Goal: Information Seeking & Learning: Find contact information

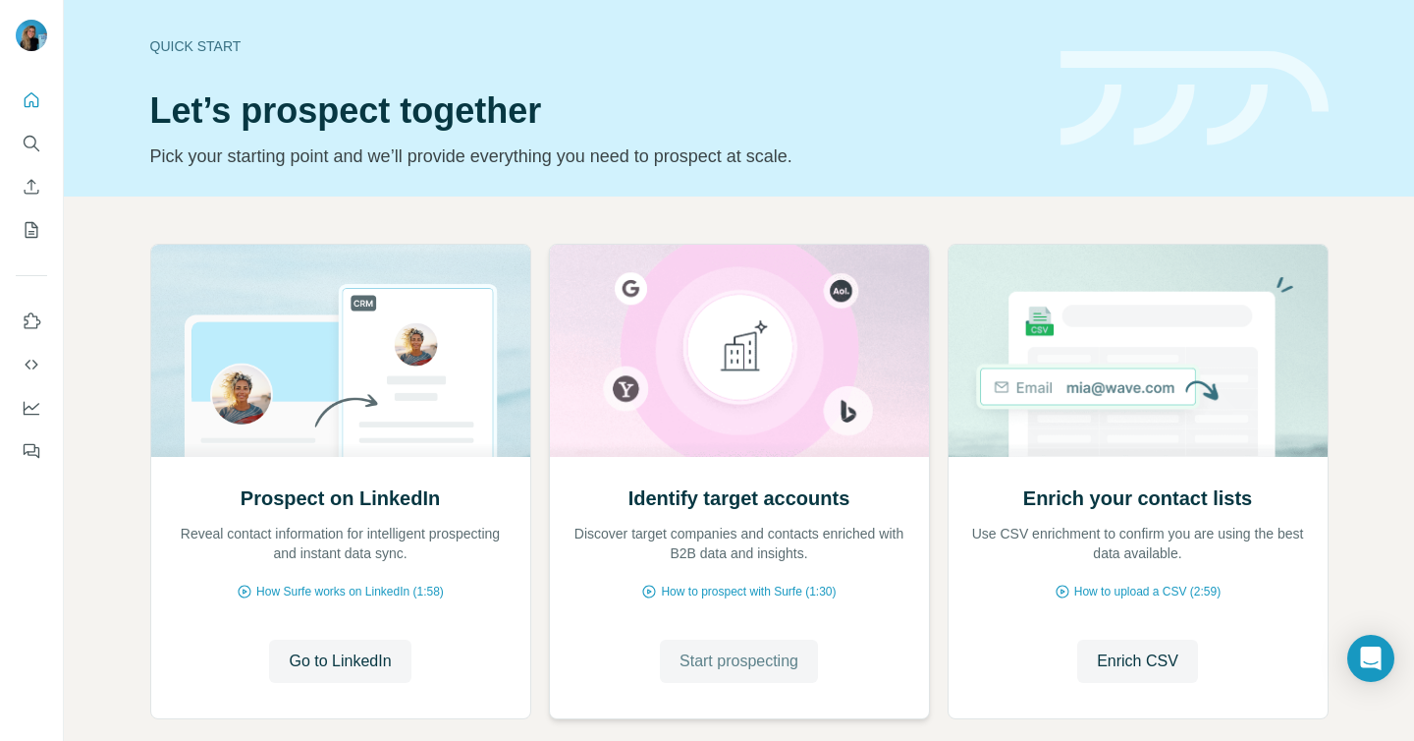
click at [709, 650] on span "Start prospecting" at bounding box center [739, 661] width 119 height 24
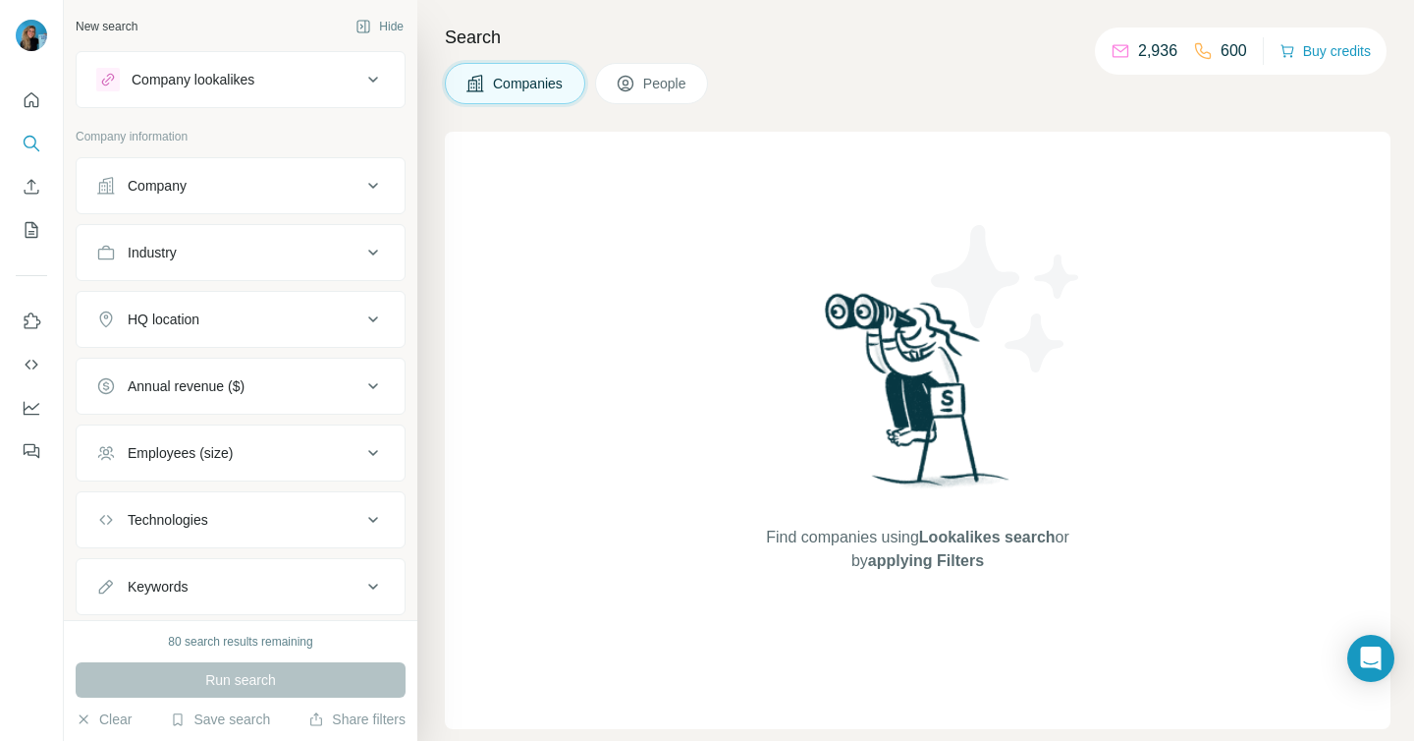
click at [262, 198] on button "Company" at bounding box center [241, 185] width 328 height 47
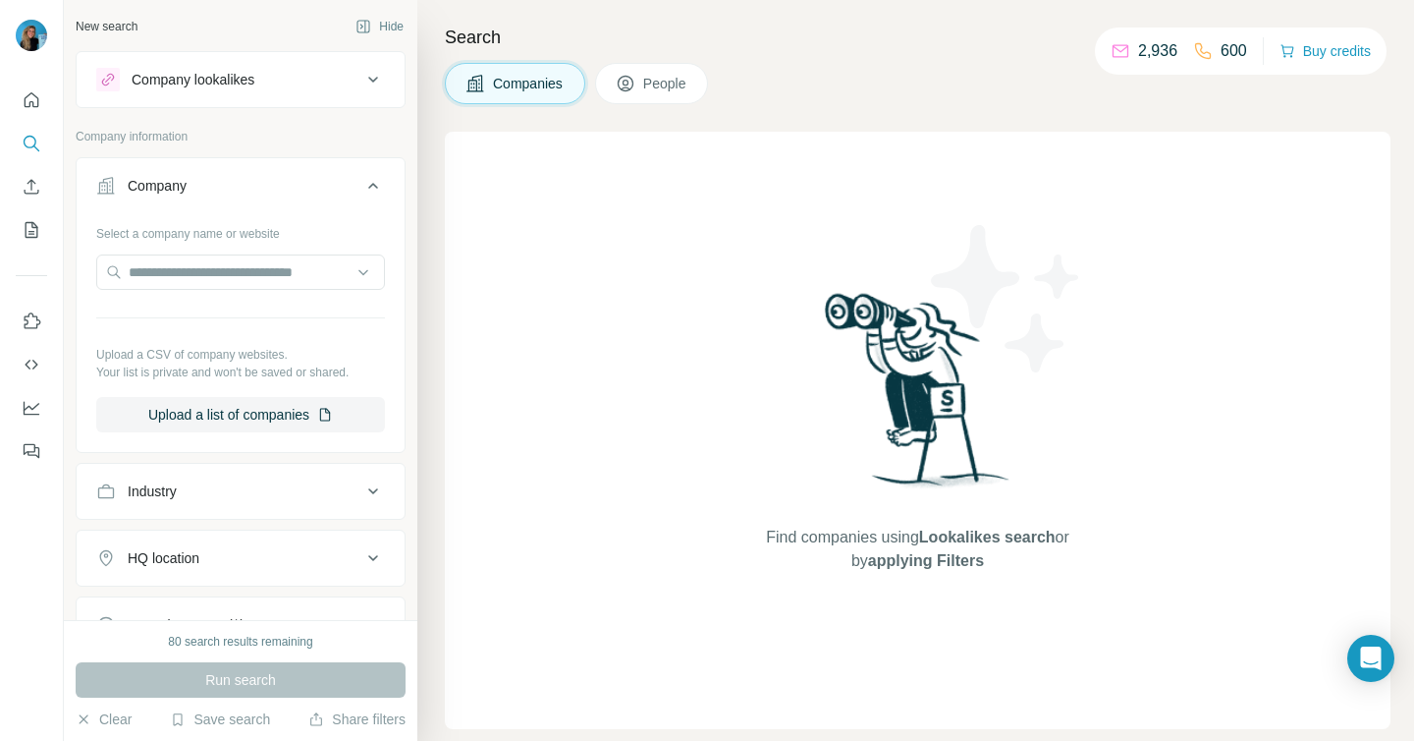
click at [262, 198] on button "Company" at bounding box center [241, 189] width 328 height 55
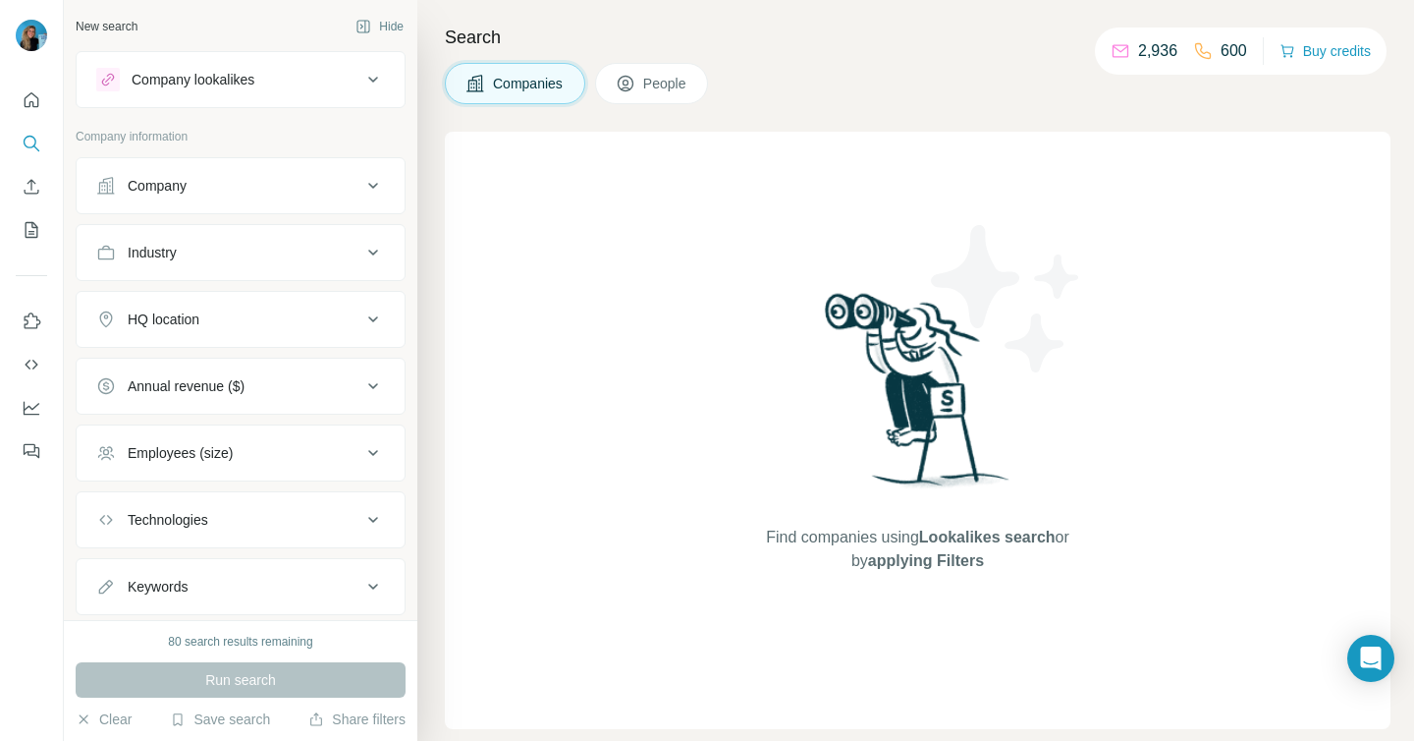
click at [210, 261] on div "Industry" at bounding box center [228, 253] width 265 height 20
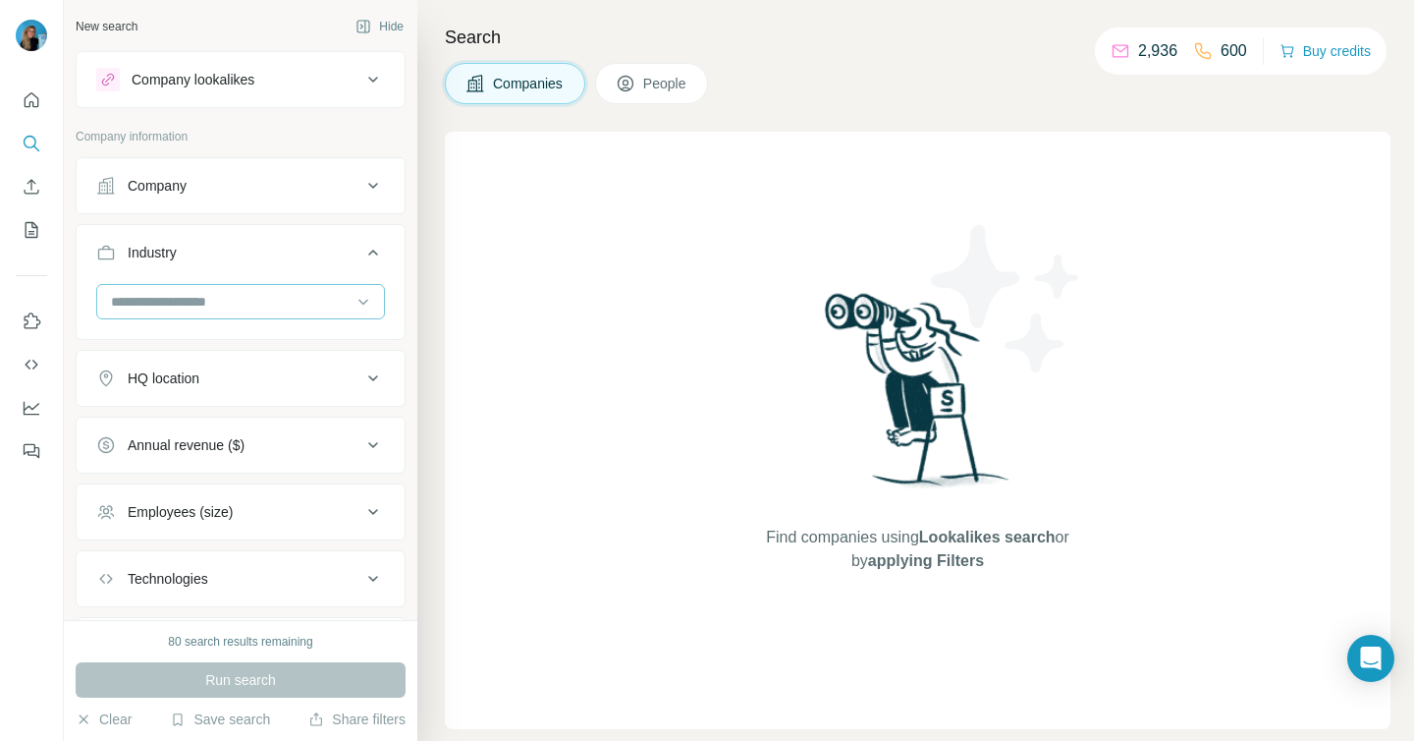
click at [201, 302] on input at bounding box center [230, 302] width 243 height 22
type input "***"
click at [194, 341] on p "Higher Education" at bounding box center [165, 346] width 105 height 20
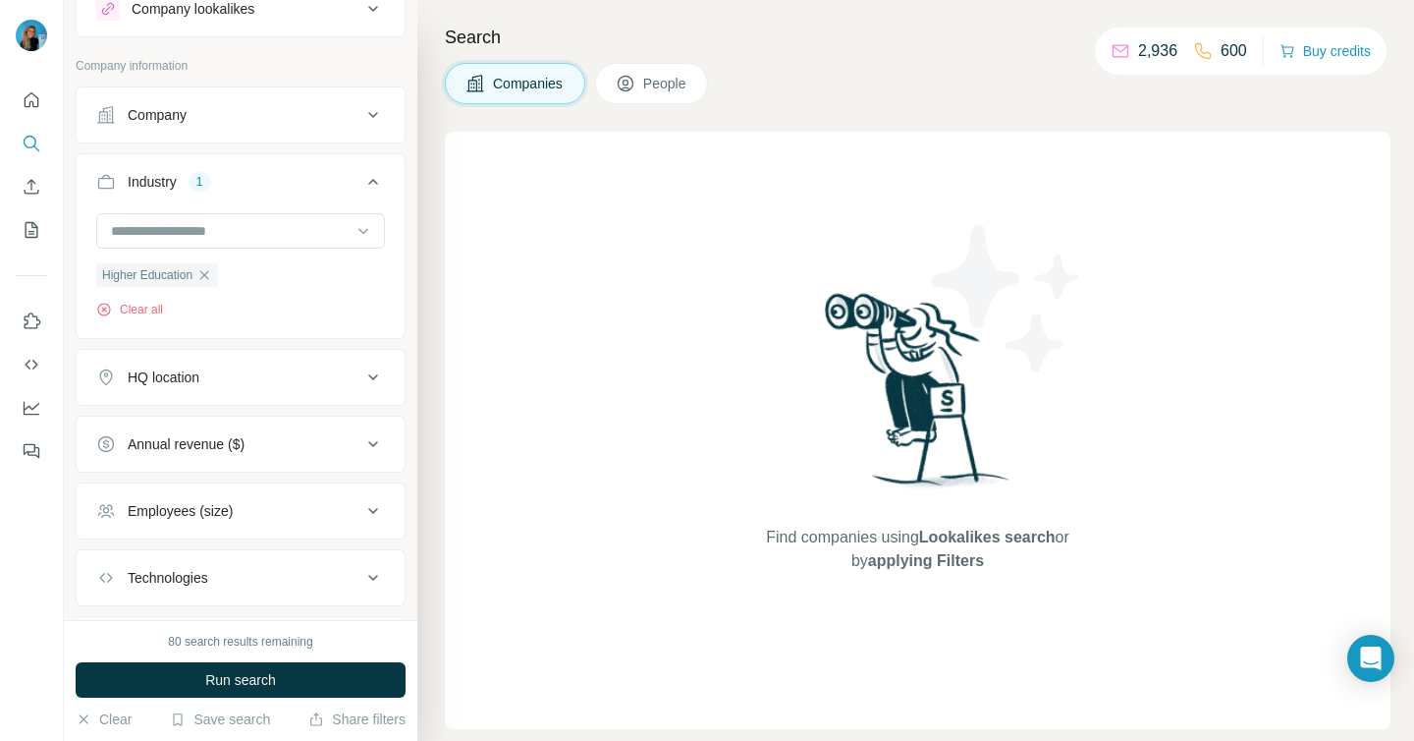
scroll to position [63, 0]
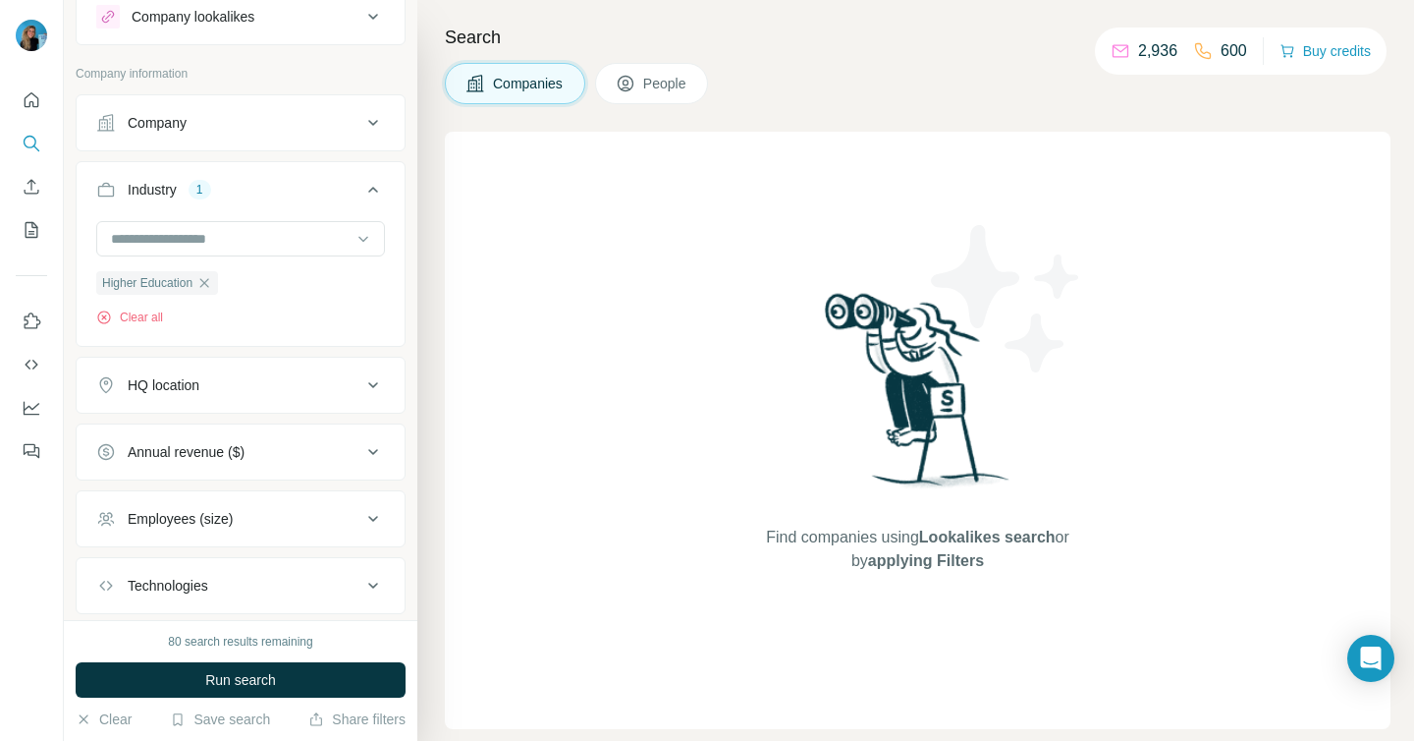
click at [181, 395] on button "HQ location" at bounding box center [241, 384] width 328 height 47
click at [165, 446] on input "text" at bounding box center [240, 433] width 289 height 35
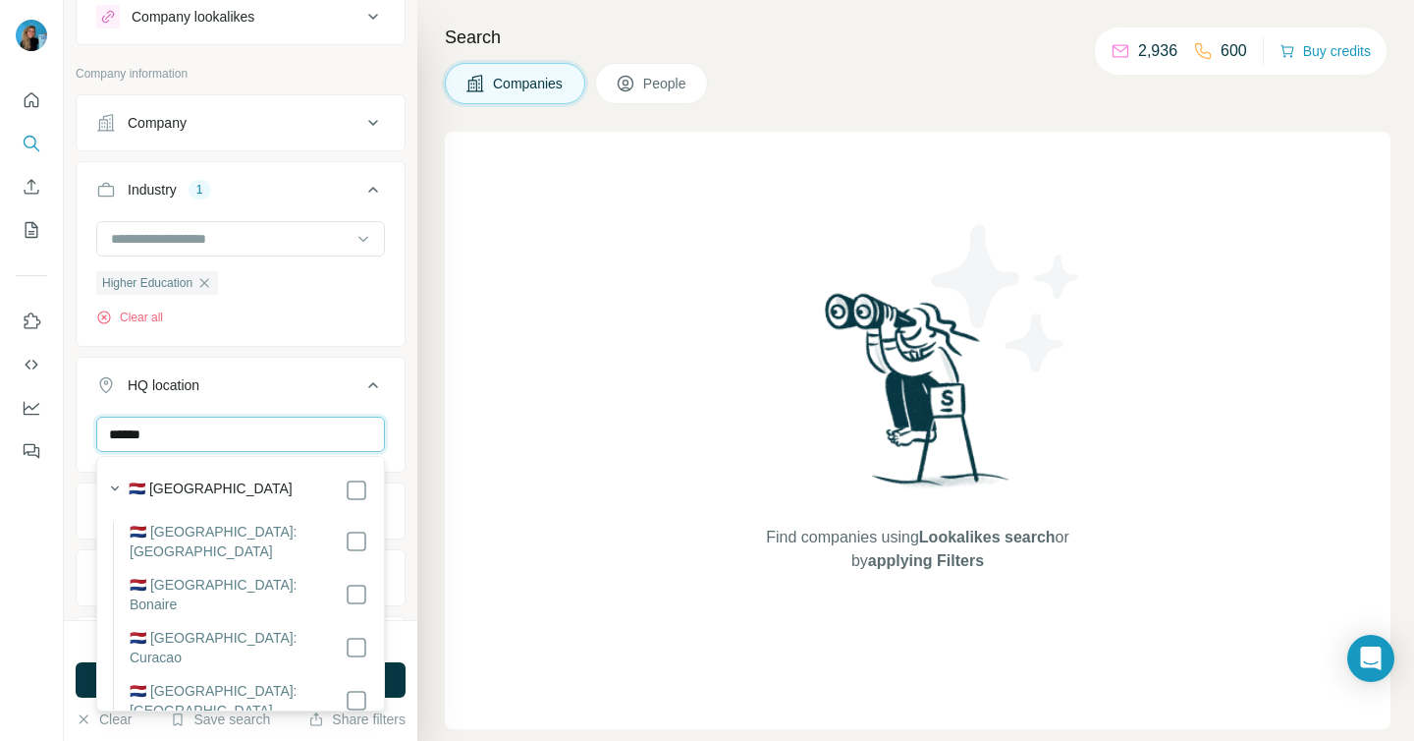
type input "******"
click at [202, 484] on label "🇳🇱 [GEOGRAPHIC_DATA]" at bounding box center [211, 490] width 164 height 24
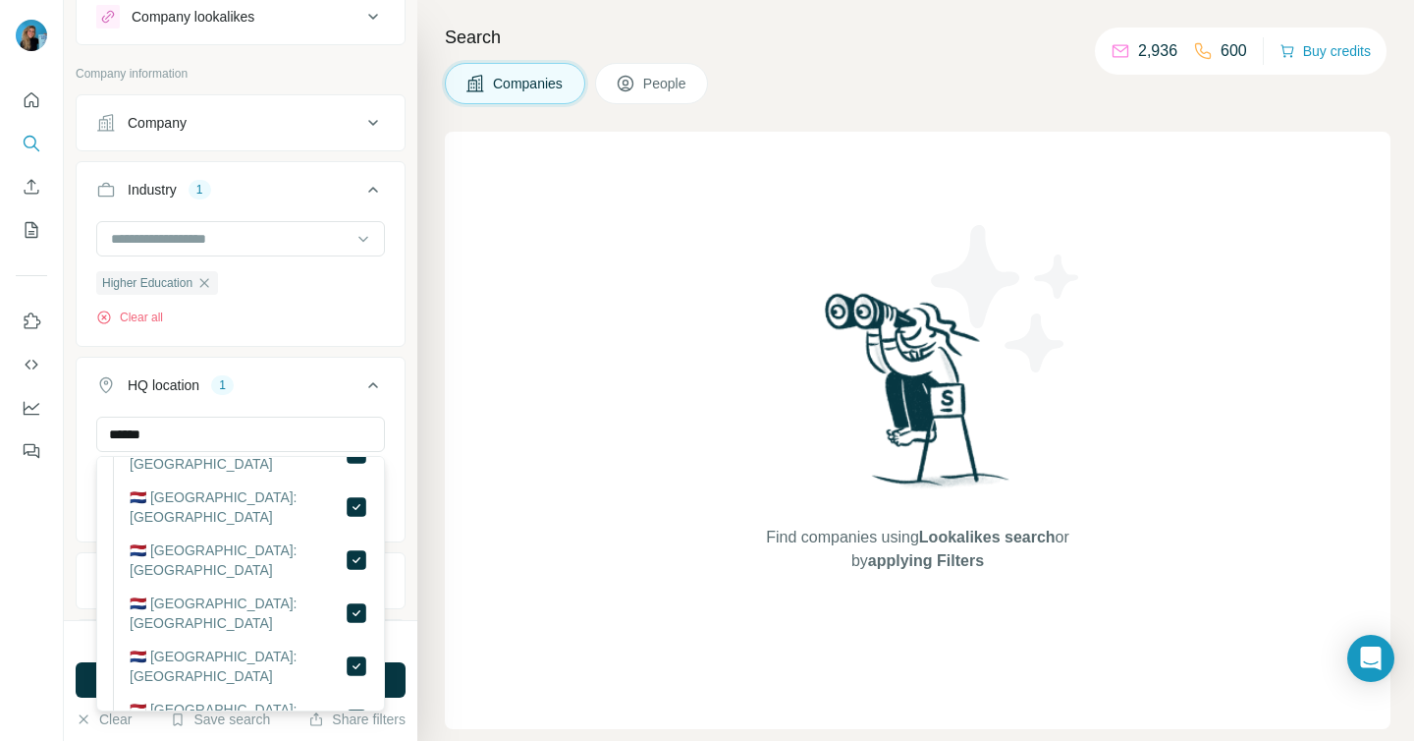
scroll to position [483, 0]
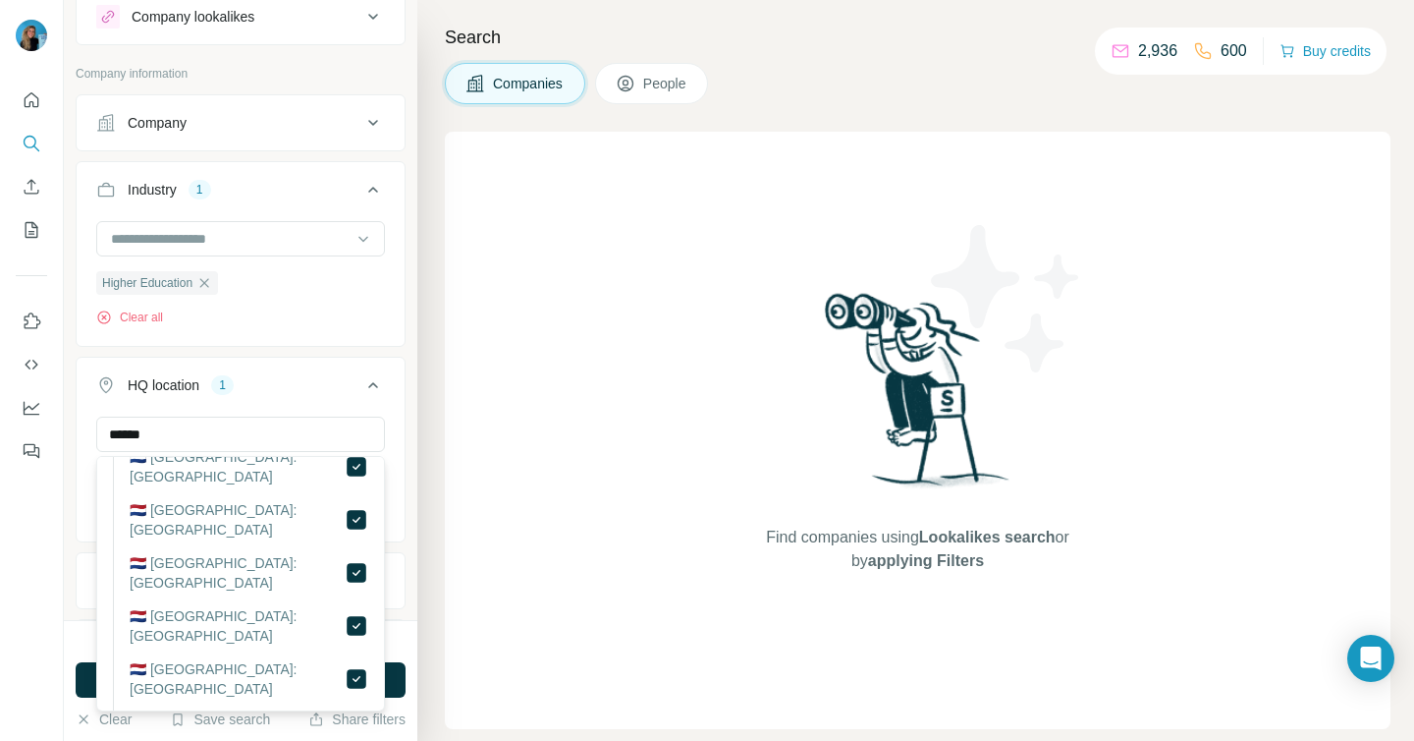
click at [261, 712] on label "🇳🇱 [GEOGRAPHIC_DATA]: [GEOGRAPHIC_DATA]" at bounding box center [237, 731] width 215 height 39
click at [261, 659] on label "🇳🇱 [GEOGRAPHIC_DATA]: [GEOGRAPHIC_DATA]" at bounding box center [237, 678] width 215 height 39
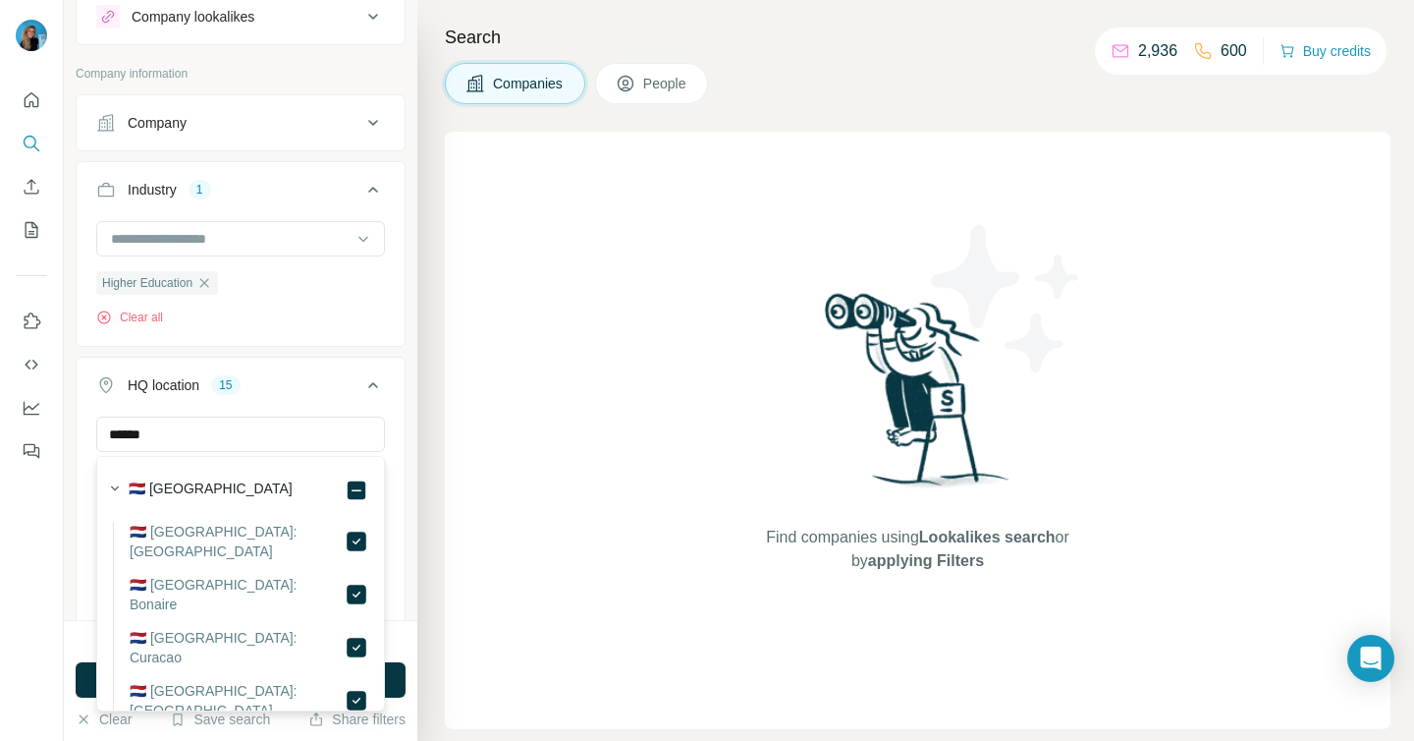
click at [249, 575] on label "🇳🇱 [GEOGRAPHIC_DATA]: Bonaire" at bounding box center [237, 594] width 215 height 39
click at [249, 525] on label "🇳🇱 [GEOGRAPHIC_DATA]: [GEOGRAPHIC_DATA]" at bounding box center [237, 541] width 215 height 39
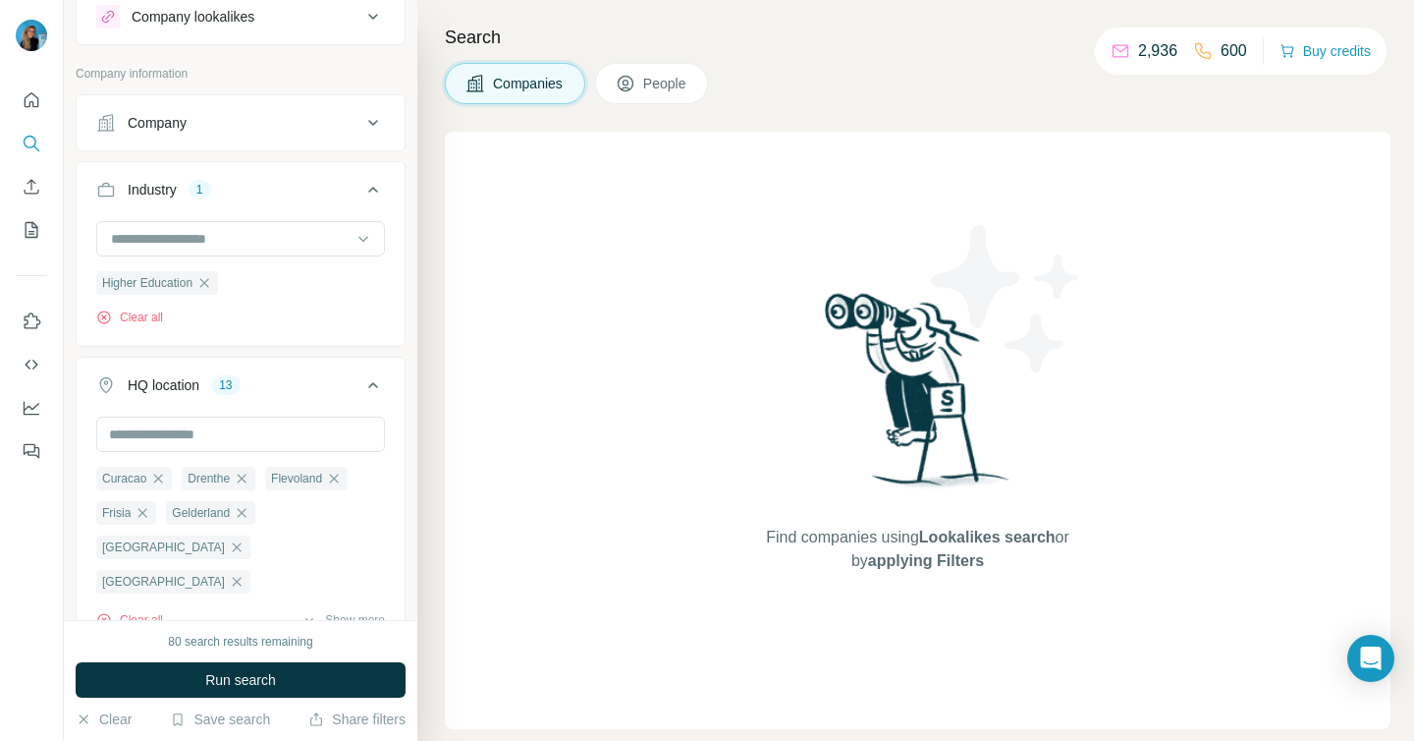
click at [398, 460] on div "Curacao [GEOGRAPHIC_DATA] Flevoland [GEOGRAPHIC_DATA] [GEOGRAPHIC_DATA] [GEOGRA…" at bounding box center [241, 530] width 328 height 228
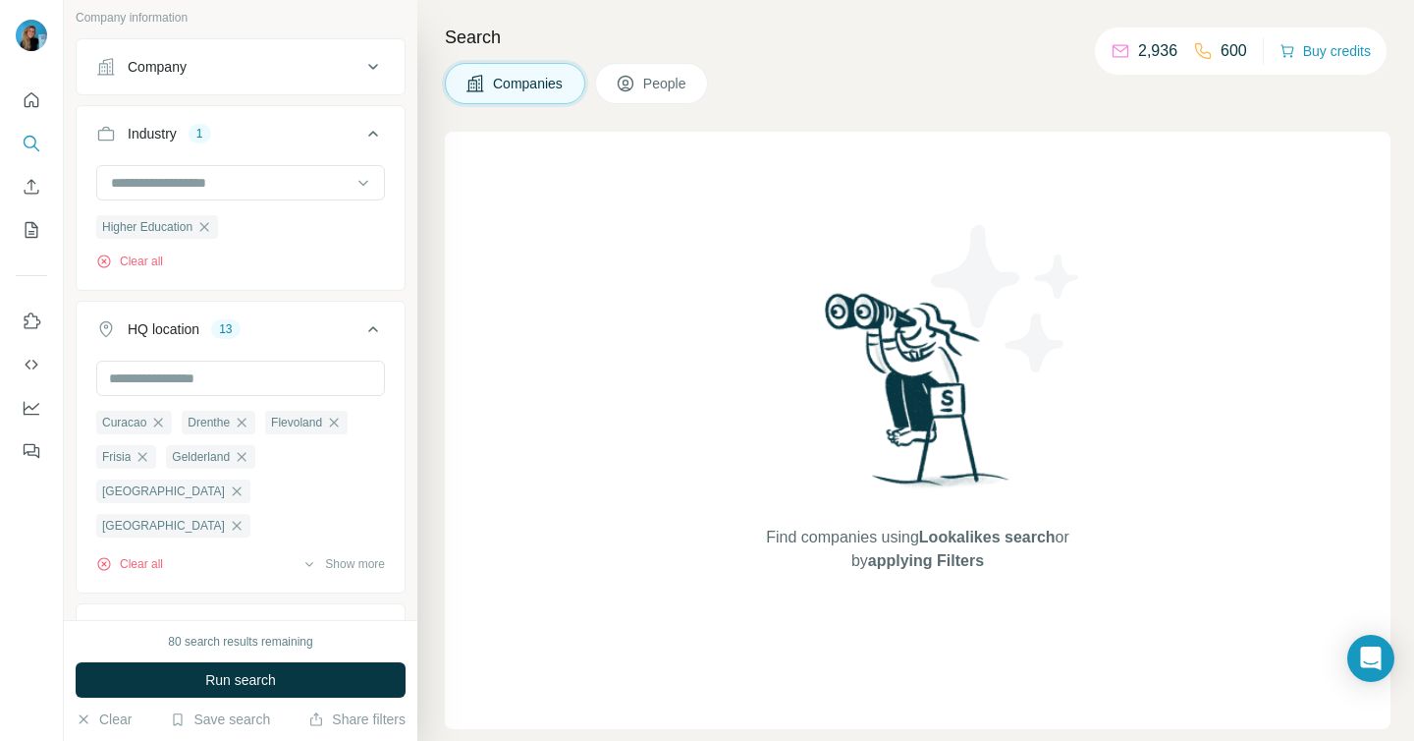
scroll to position [120, 0]
click at [213, 380] on input "text" at bounding box center [240, 377] width 289 height 35
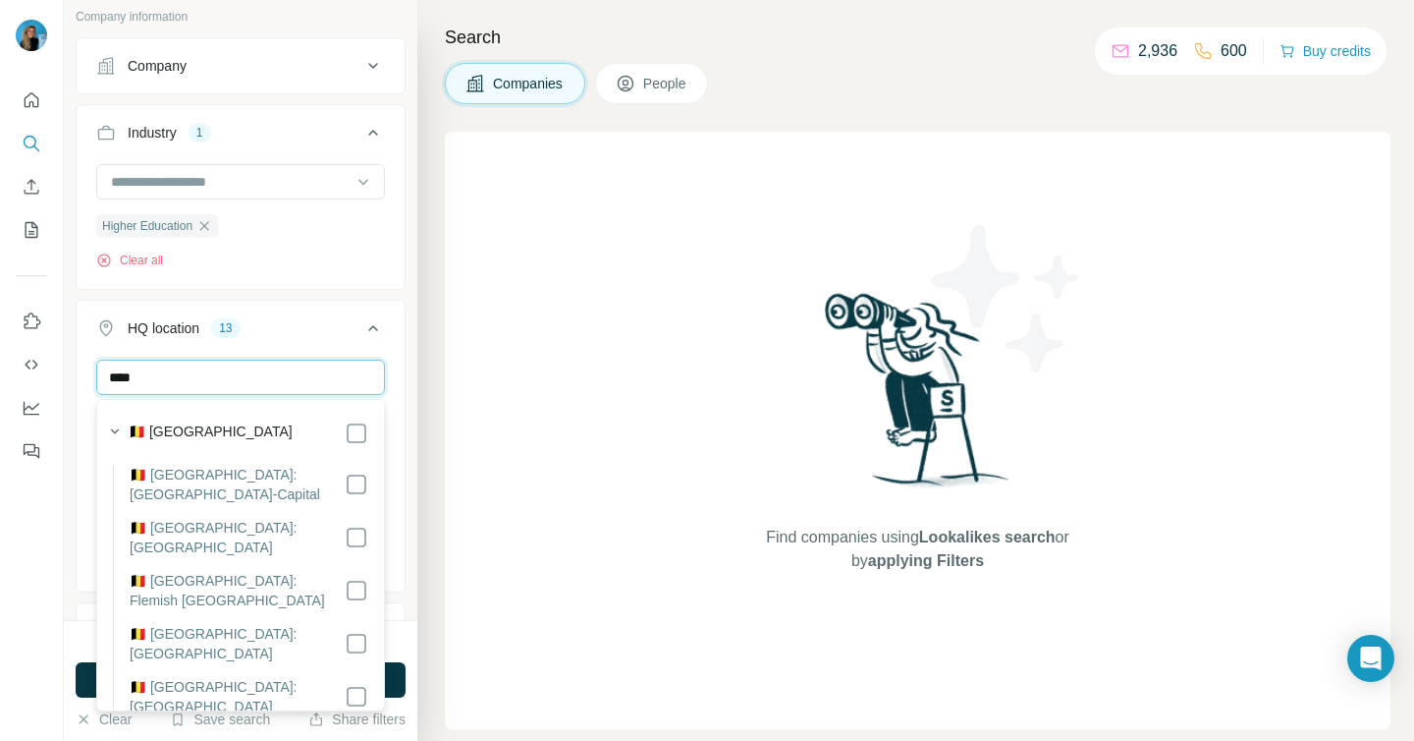
type input "****"
click at [243, 437] on div "🇧🇪 [GEOGRAPHIC_DATA]" at bounding box center [249, 433] width 240 height 24
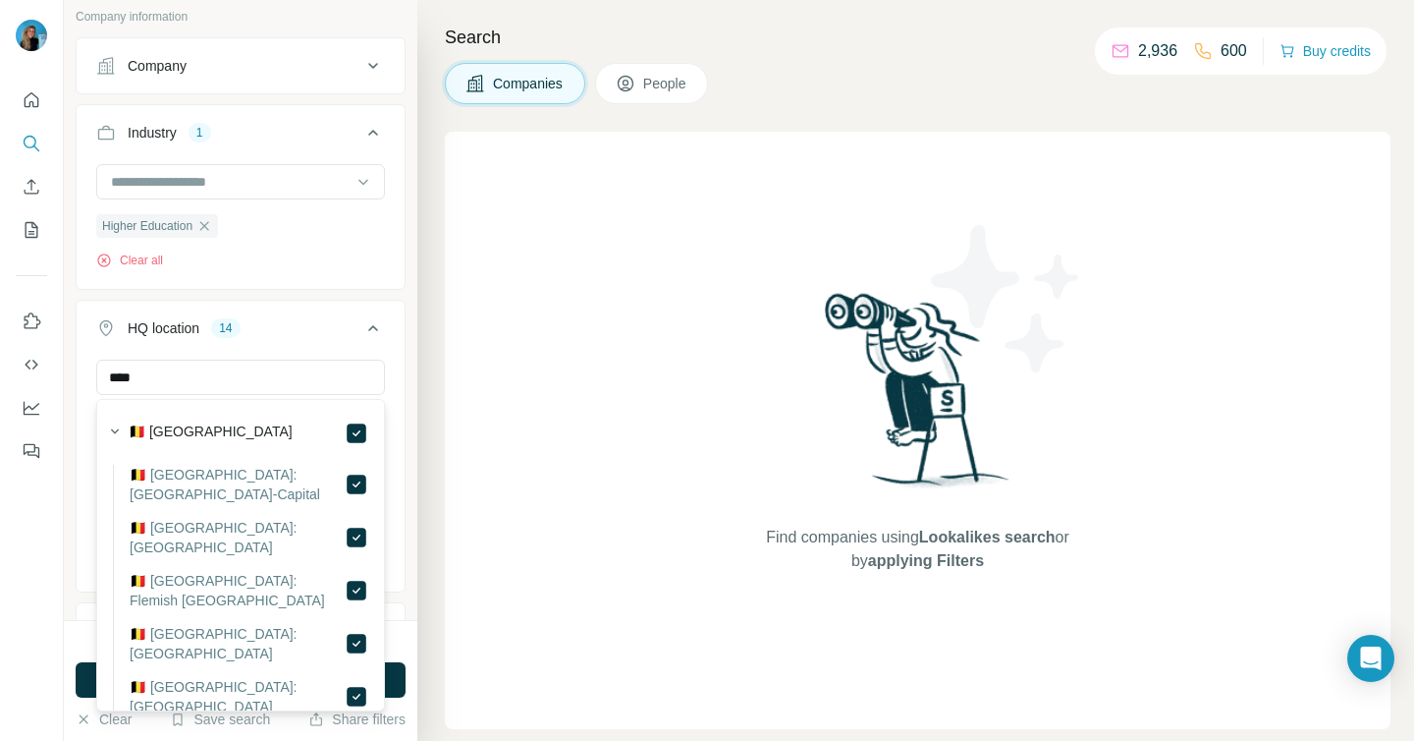
click at [406, 408] on div "New search Hide Company lookalikes Company information Company Industry 1 Highe…" at bounding box center [241, 310] width 354 height 620
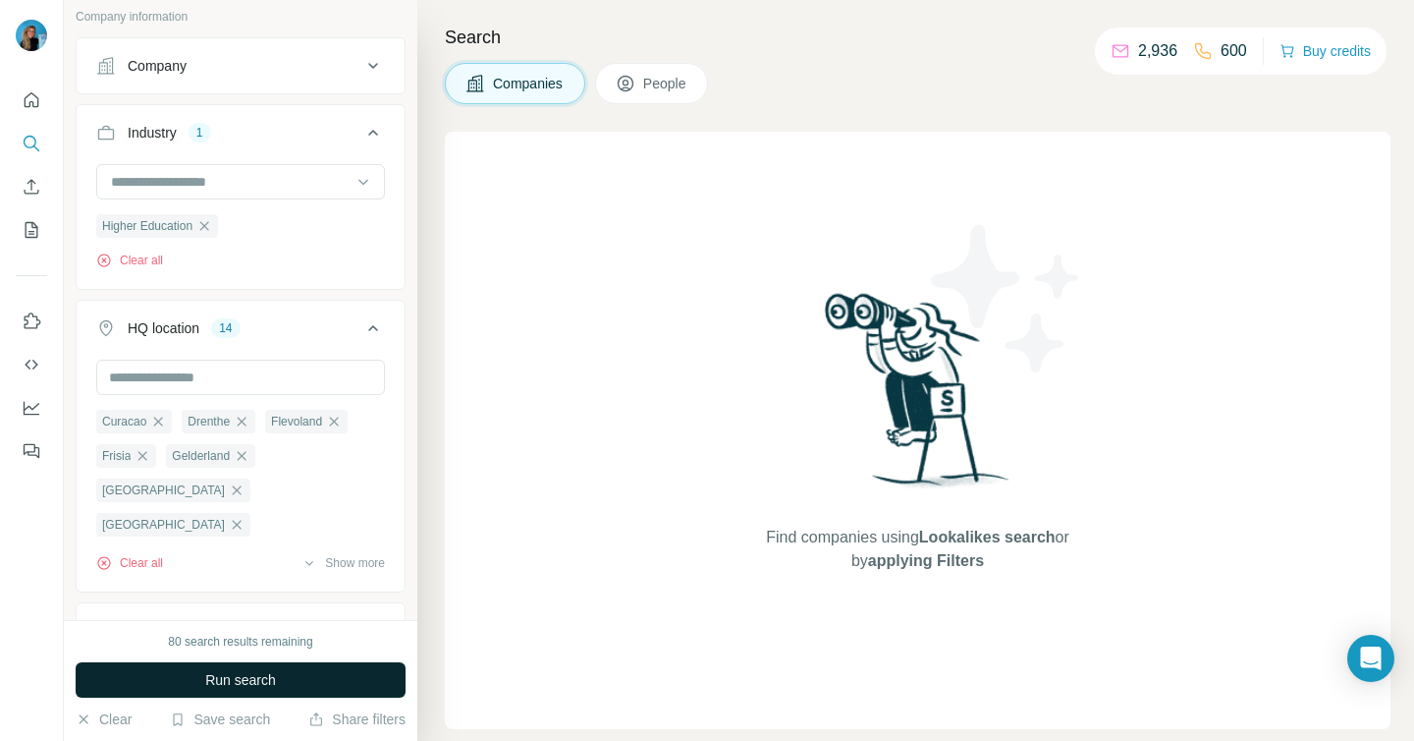
click at [247, 682] on span "Run search" at bounding box center [240, 680] width 71 height 20
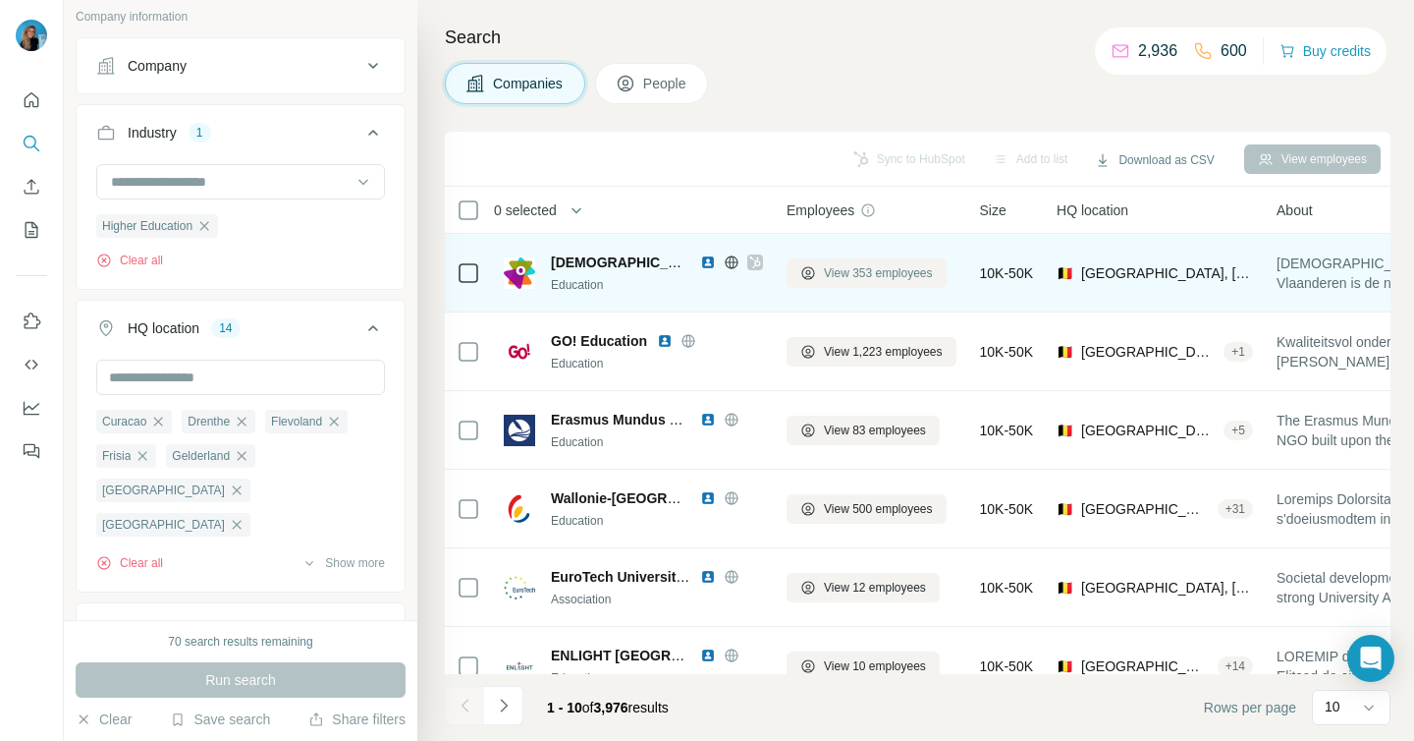
click at [810, 270] on icon at bounding box center [808, 273] width 8 height 9
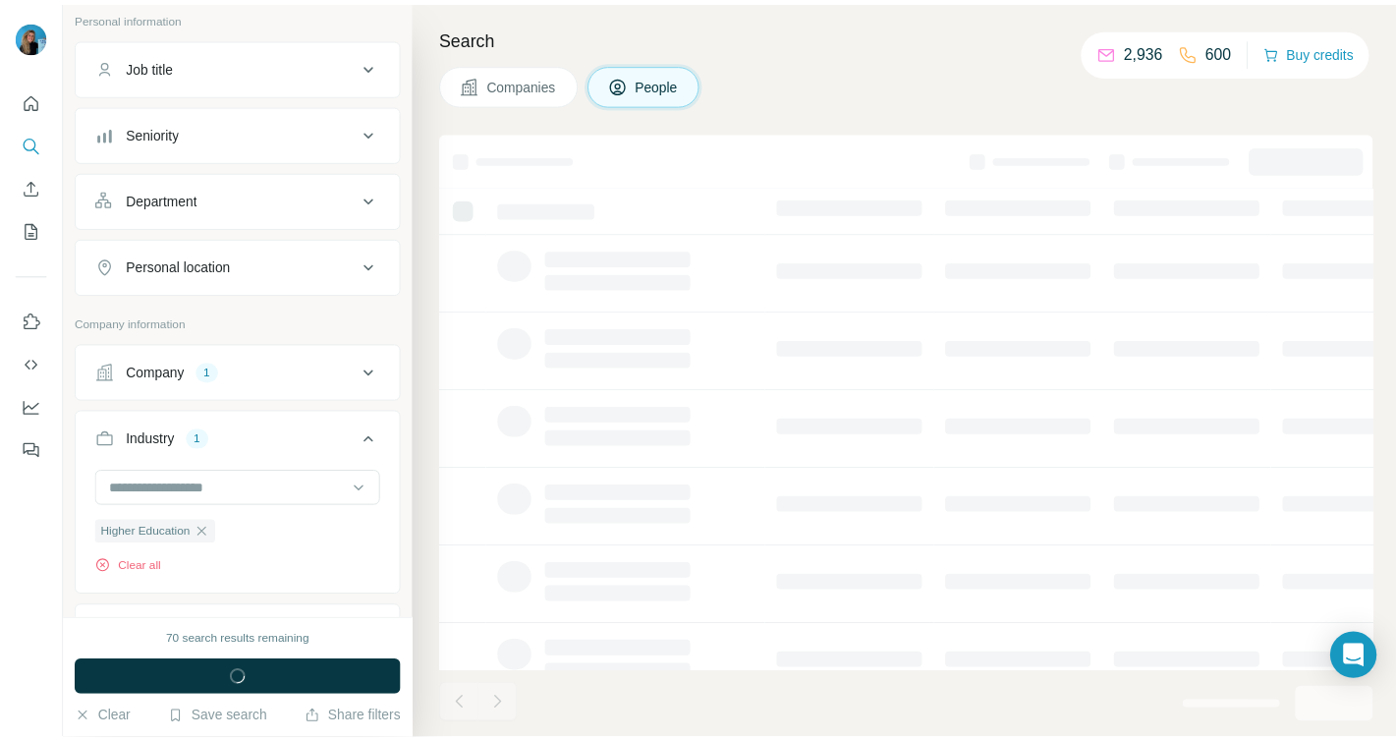
scroll to position [426, 0]
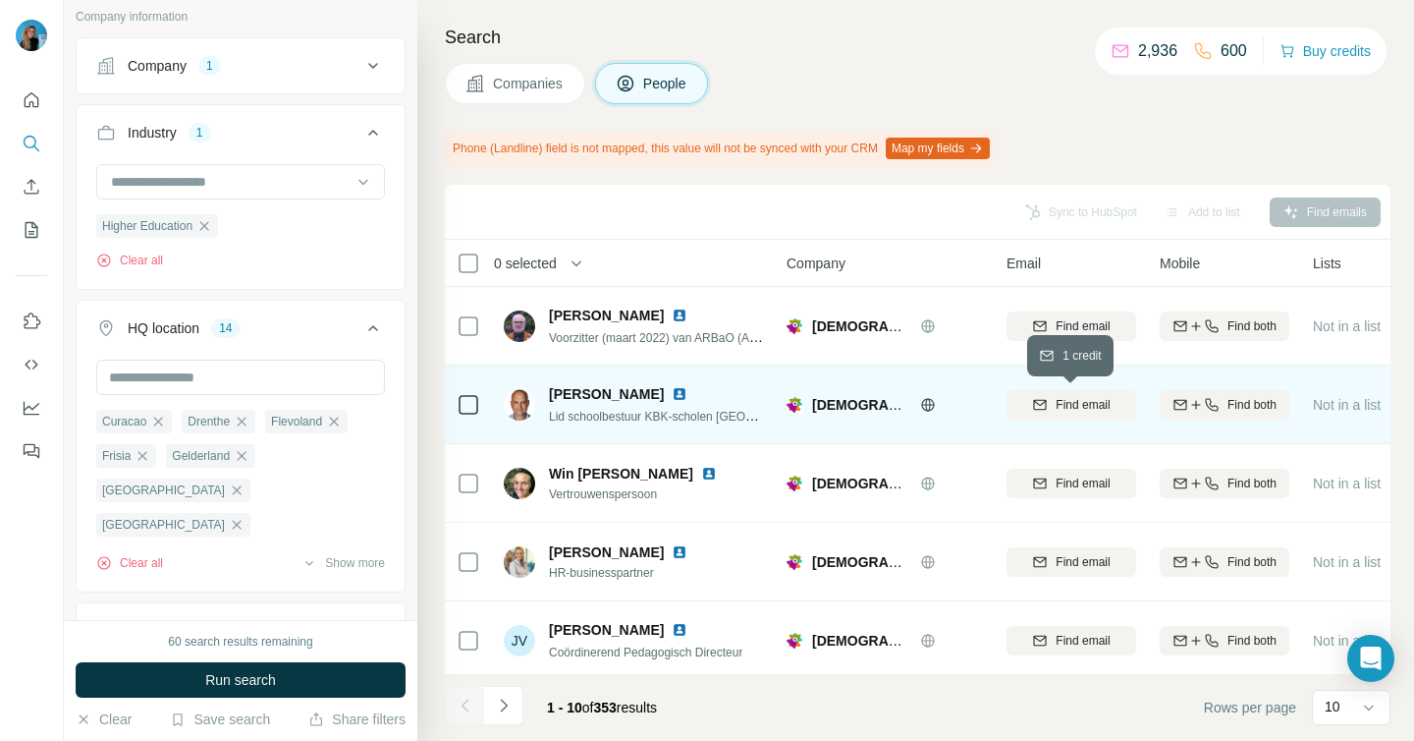
click at [1064, 414] on button "Find email" at bounding box center [1072, 404] width 130 height 29
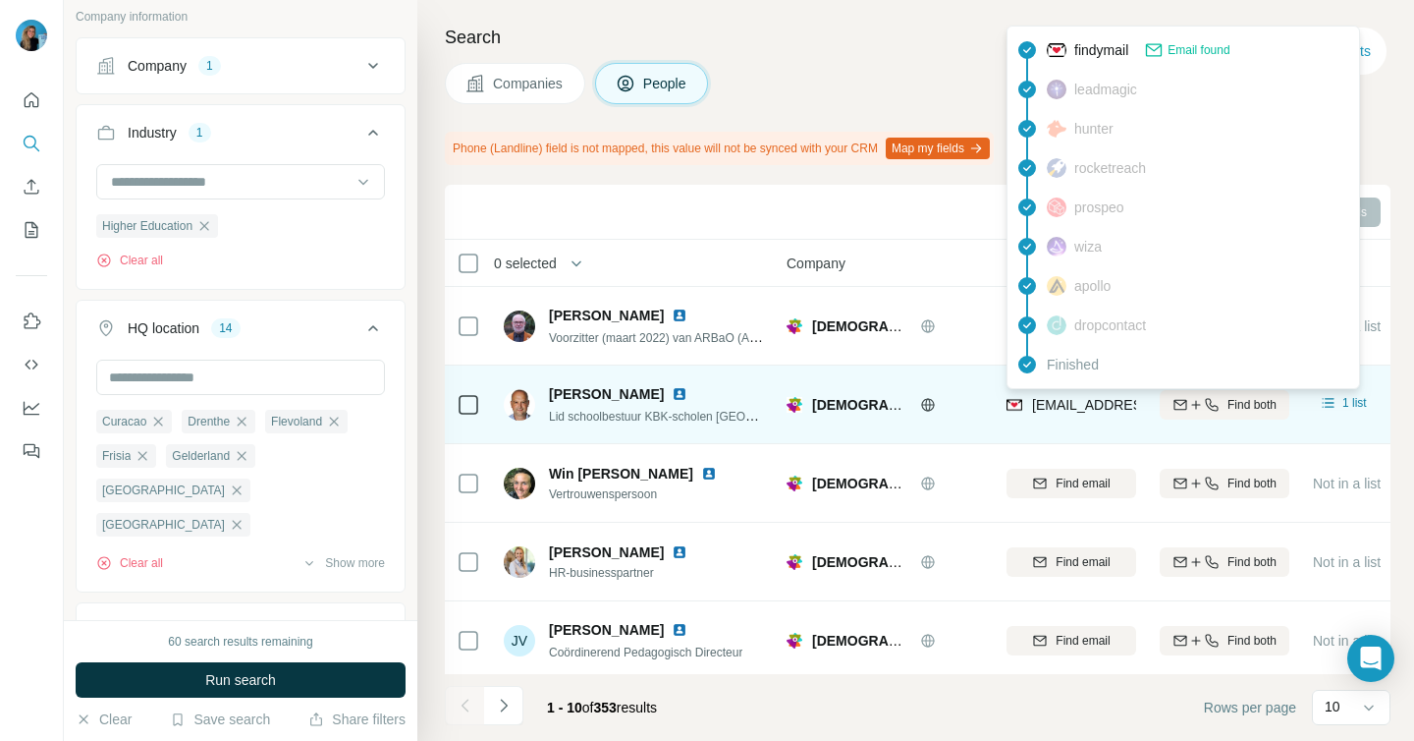
click at [1075, 400] on span "[EMAIL_ADDRESS][DOMAIN_NAME]" at bounding box center [1148, 405] width 233 height 16
click at [1070, 404] on span "[EMAIL_ADDRESS][DOMAIN_NAME]" at bounding box center [1148, 405] width 233 height 16
copy tr "[EMAIL_ADDRESS][DOMAIN_NAME]"
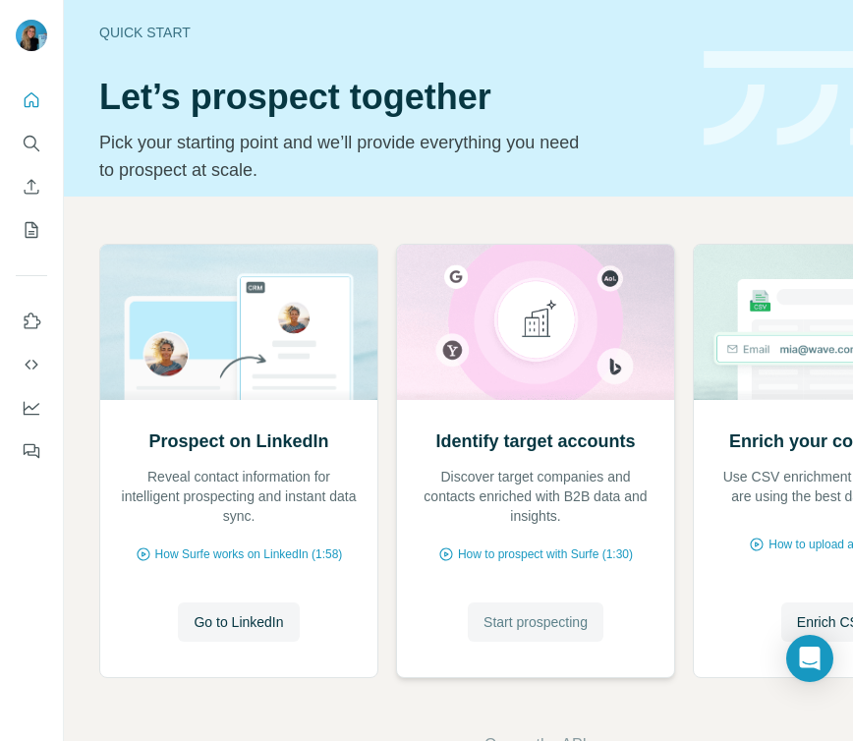
click at [529, 621] on span "Start prospecting" at bounding box center [535, 622] width 104 height 20
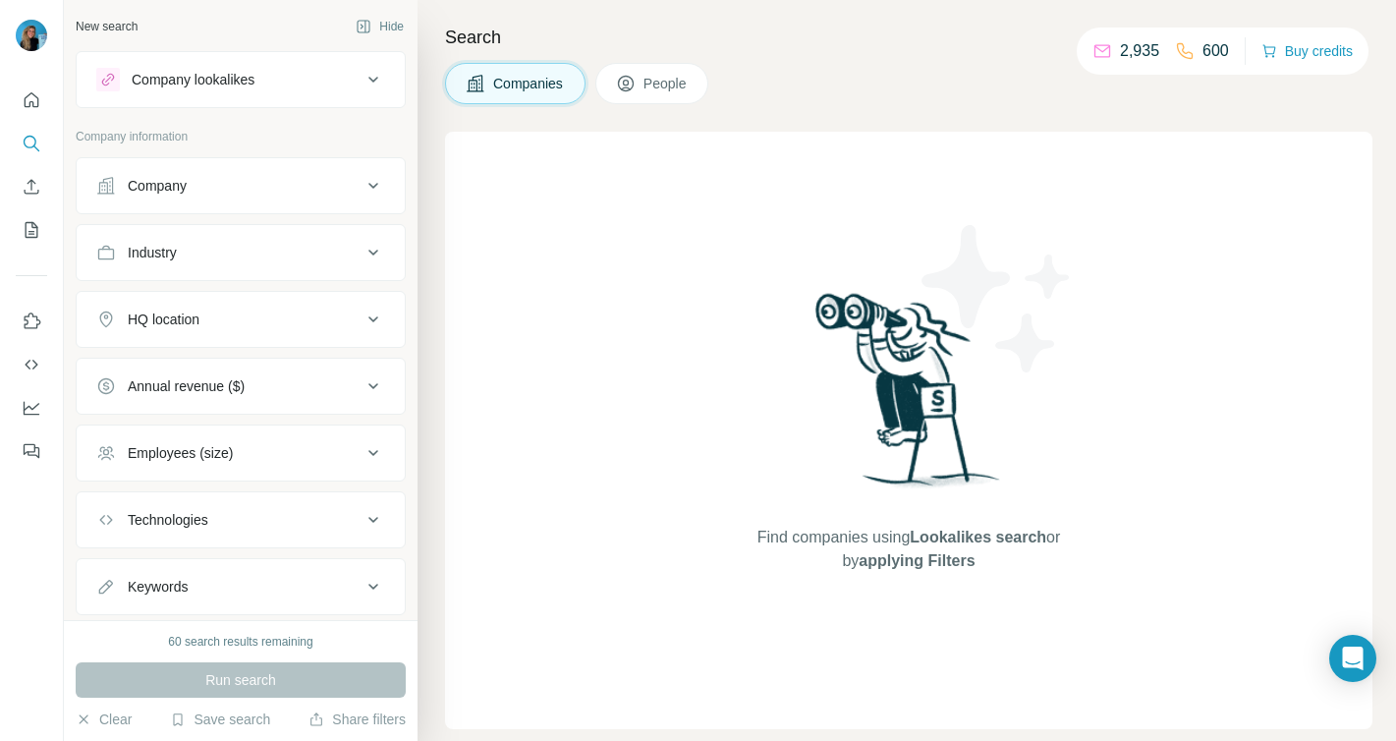
click at [503, 94] on button "Companies" at bounding box center [515, 83] width 140 height 41
click at [205, 188] on div "Company" at bounding box center [228, 186] width 265 height 20
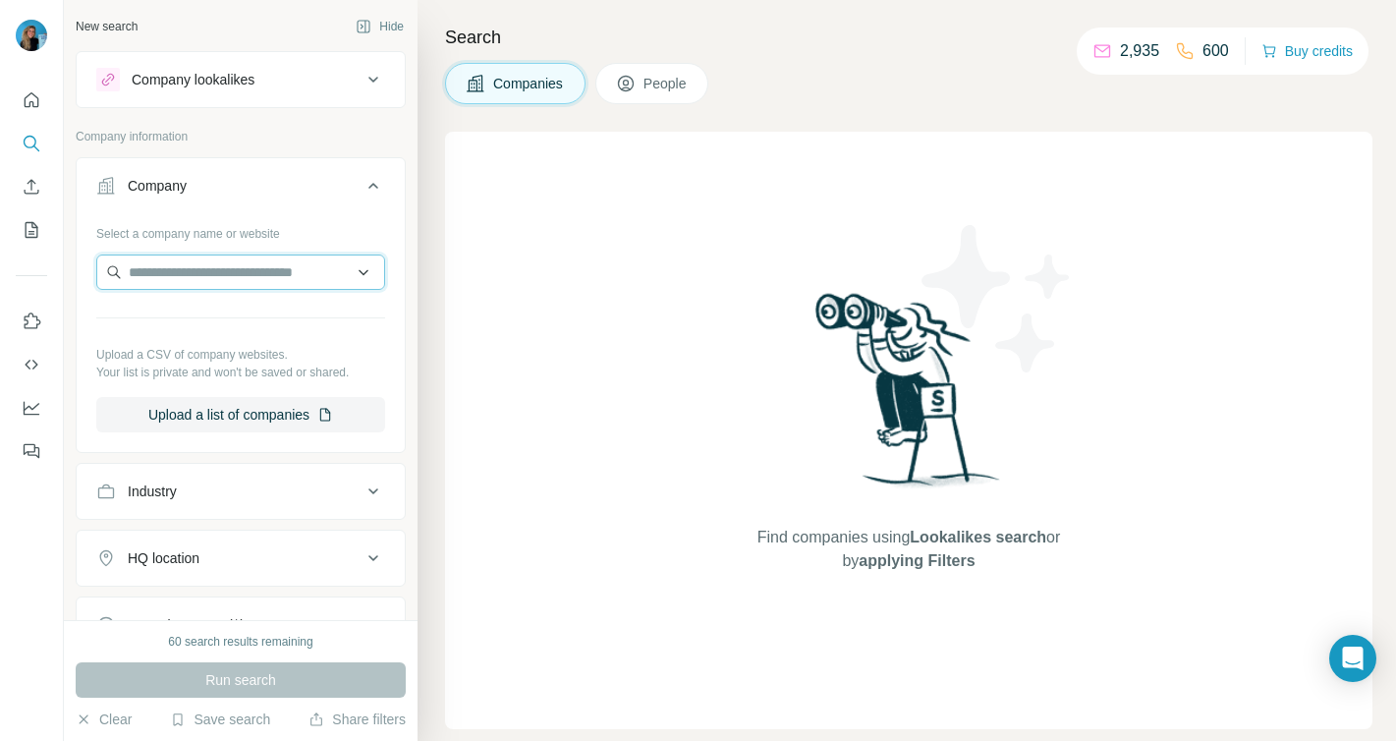
click at [185, 289] on input "text" at bounding box center [240, 271] width 289 height 35
click at [187, 268] on input "text" at bounding box center [240, 271] width 289 height 35
click at [186, 267] on input "text" at bounding box center [240, 271] width 289 height 35
click at [363, 185] on icon at bounding box center [373, 186] width 24 height 24
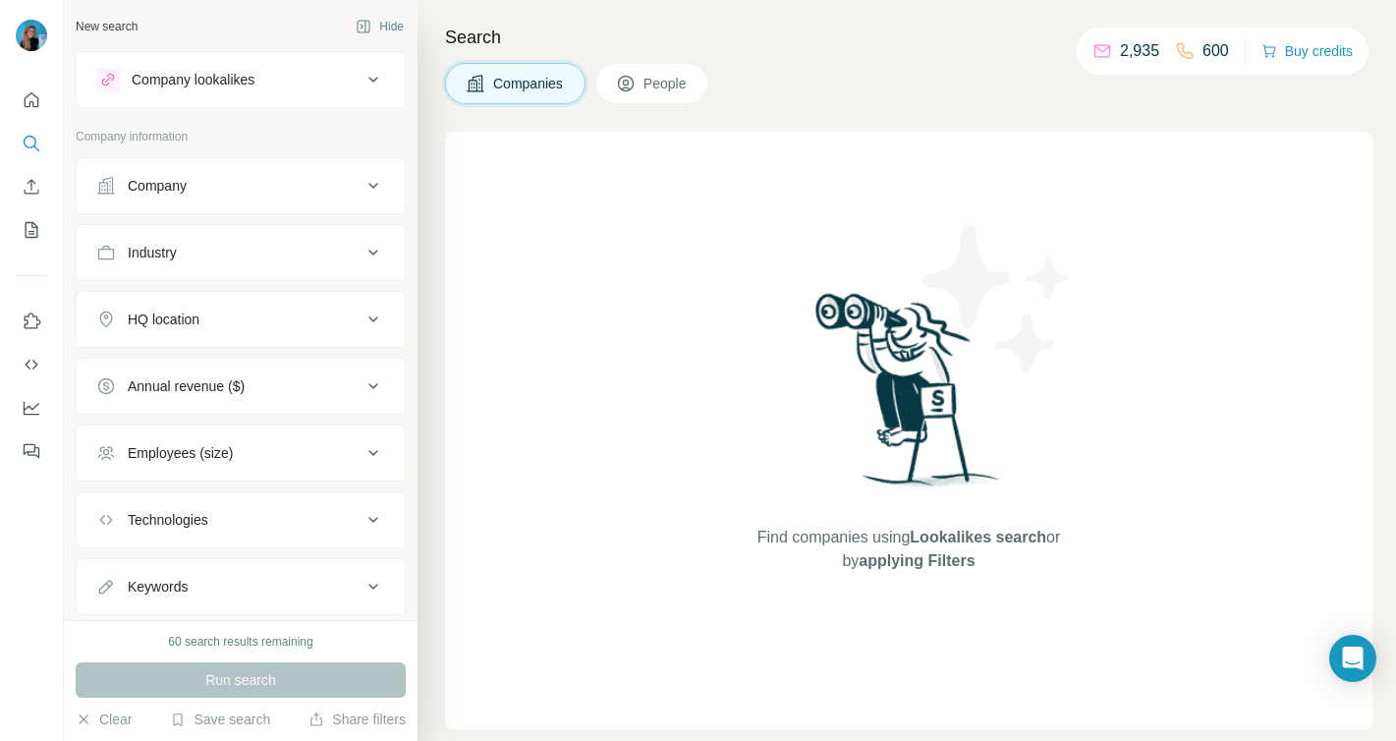
click at [363, 185] on icon at bounding box center [373, 186] width 24 height 24
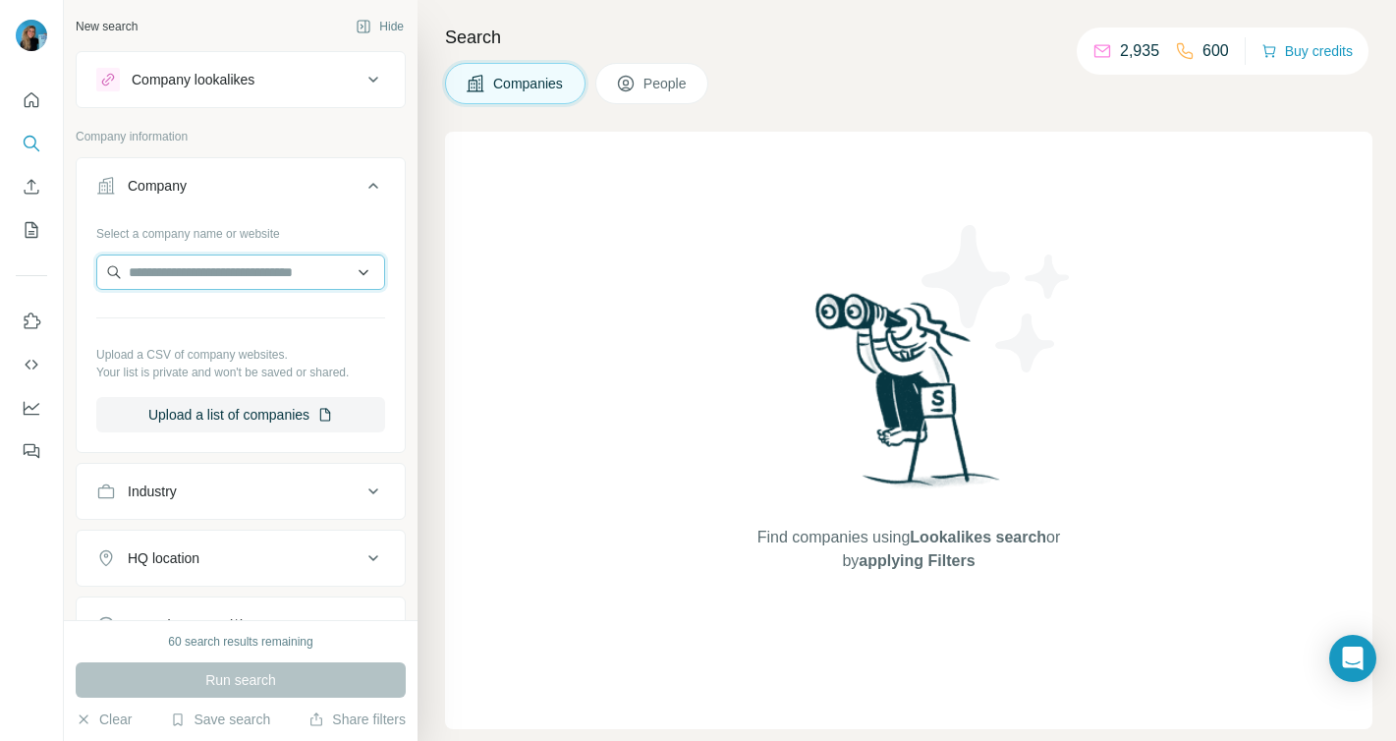
click at [212, 269] on input "text" at bounding box center [240, 271] width 289 height 35
click at [266, 267] on input "text" at bounding box center [240, 271] width 289 height 35
click at [364, 288] on input "text" at bounding box center [240, 271] width 289 height 35
click at [362, 278] on input "text" at bounding box center [240, 271] width 289 height 35
click at [298, 276] on input "text" at bounding box center [240, 271] width 289 height 35
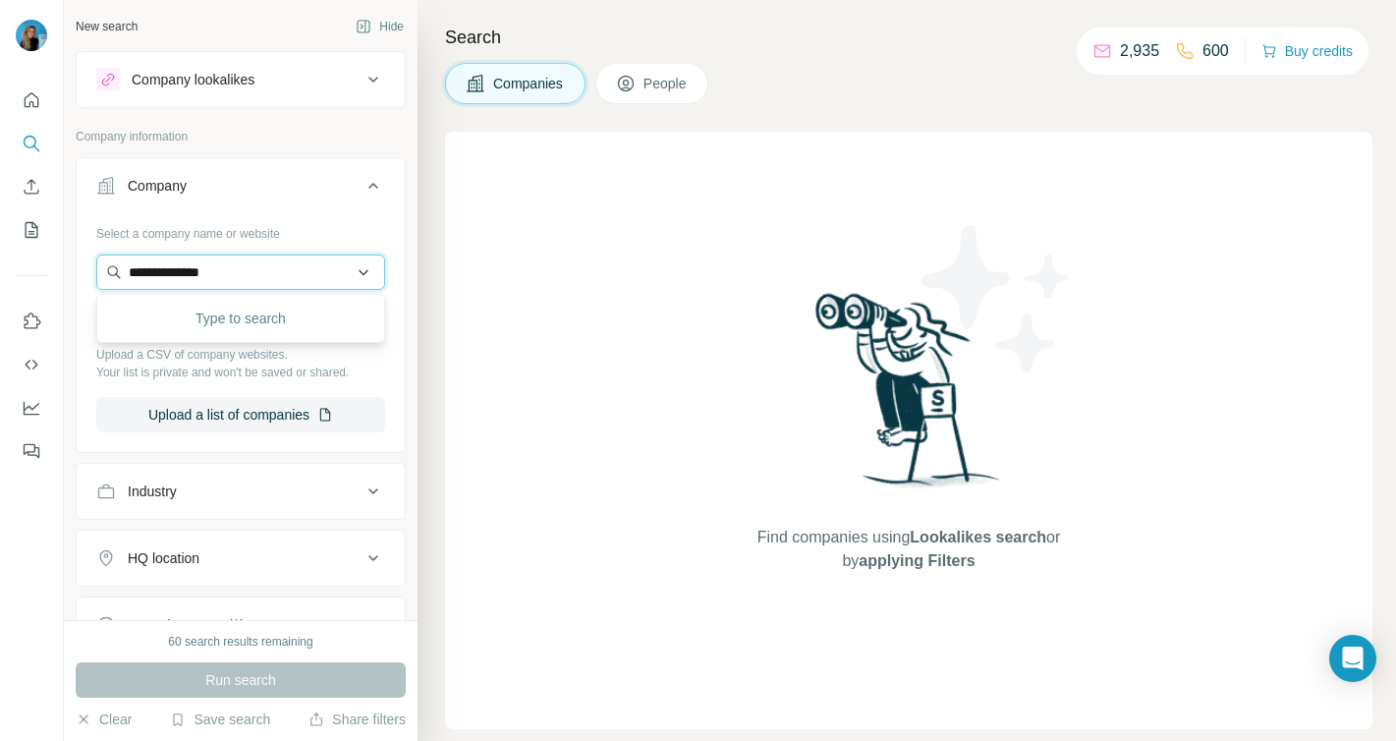
type input "**********"
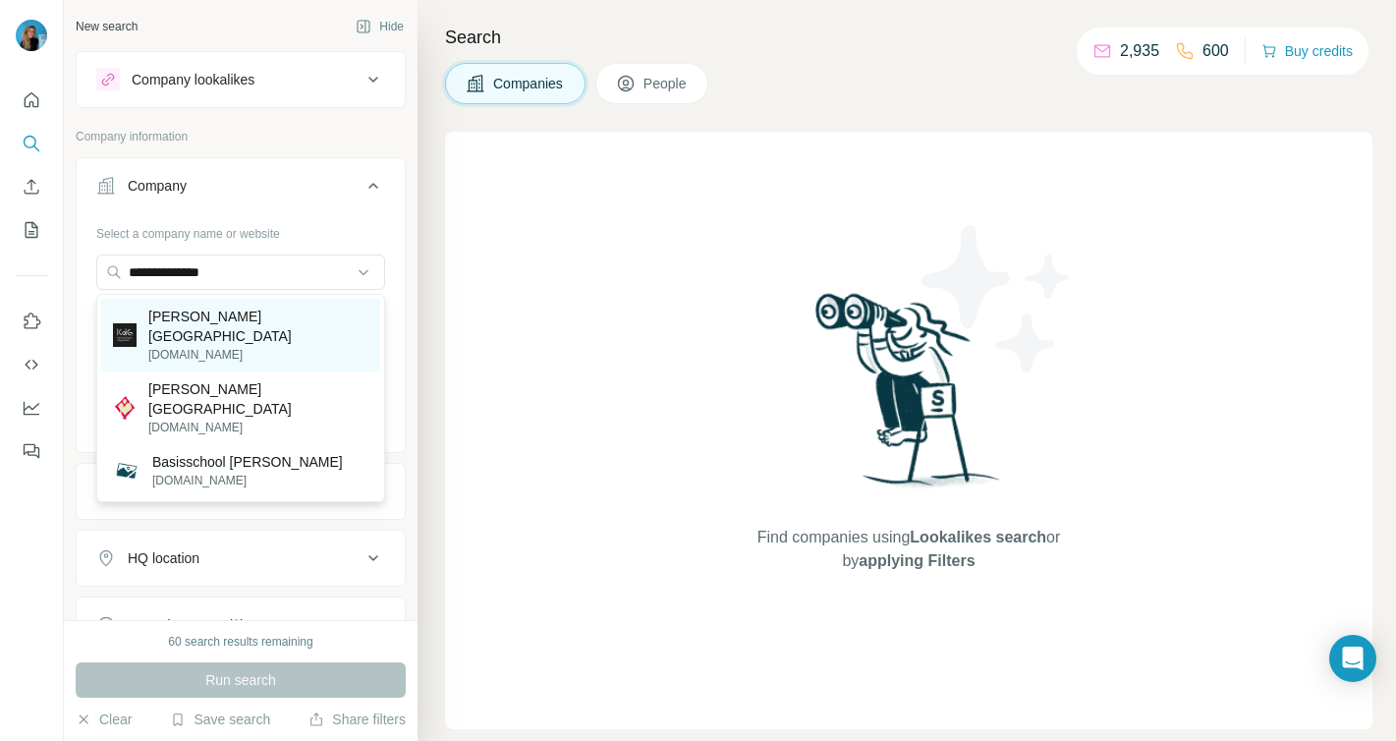
click at [248, 325] on p "[PERSON_NAME][GEOGRAPHIC_DATA]" at bounding box center [258, 325] width 220 height 39
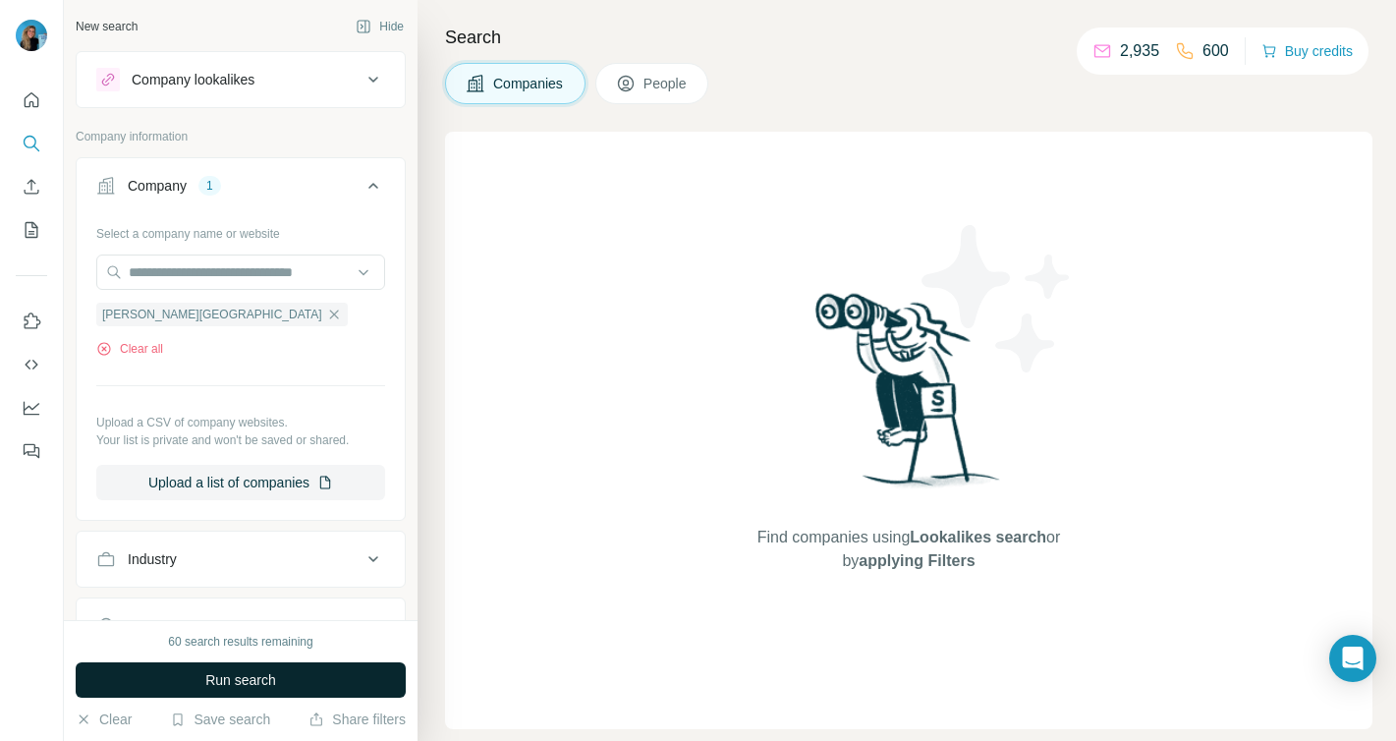
click at [181, 664] on button "Run search" at bounding box center [241, 679] width 330 height 35
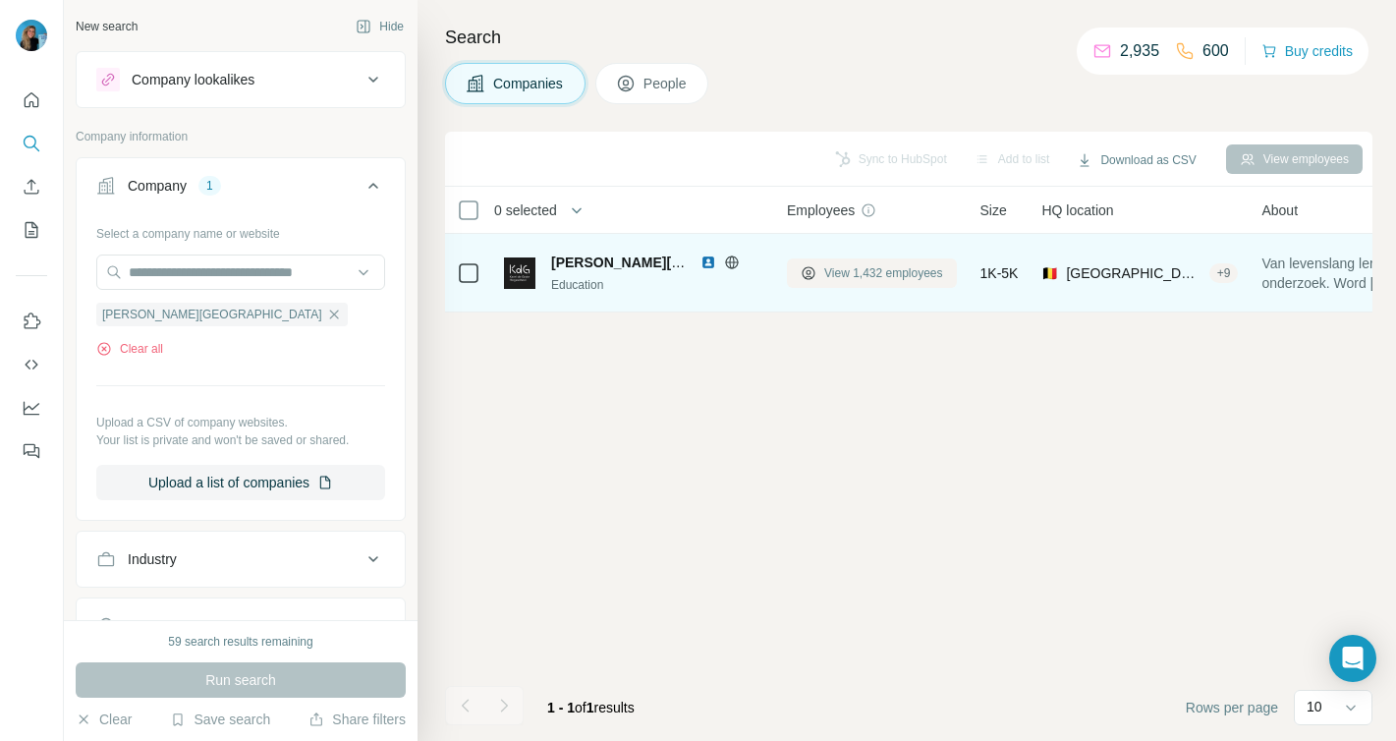
click at [840, 274] on span "View 1,432 employees" at bounding box center [883, 273] width 119 height 18
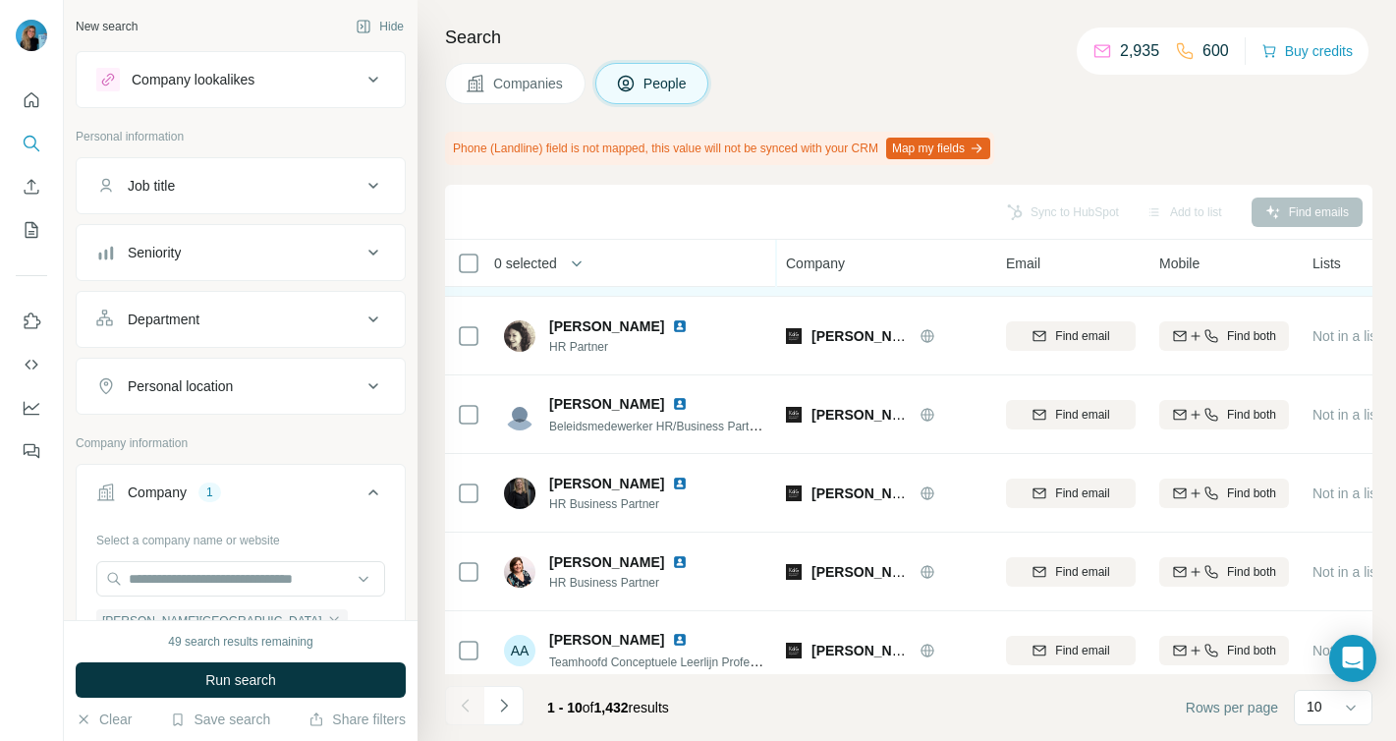
scroll to position [399, 1]
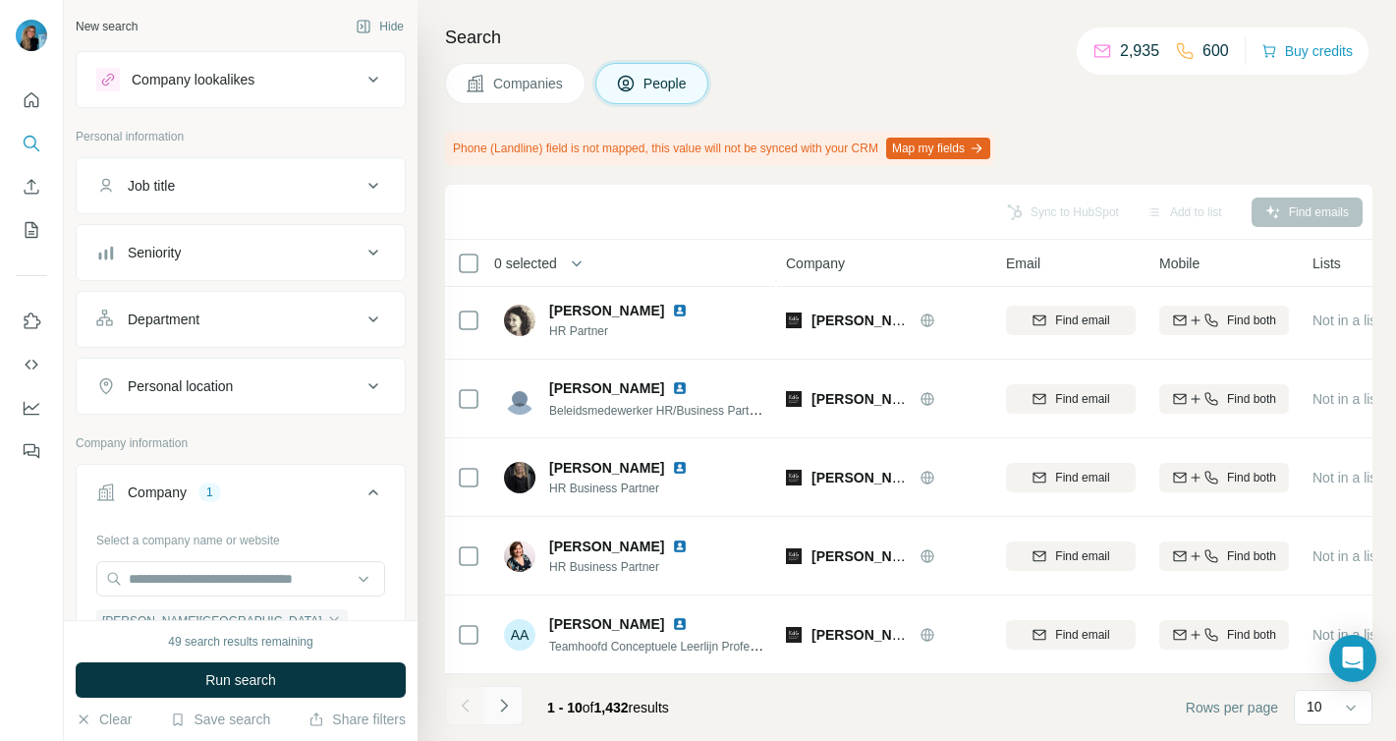
click at [498, 706] on icon "Navigate to next page" at bounding box center [504, 705] width 20 height 20
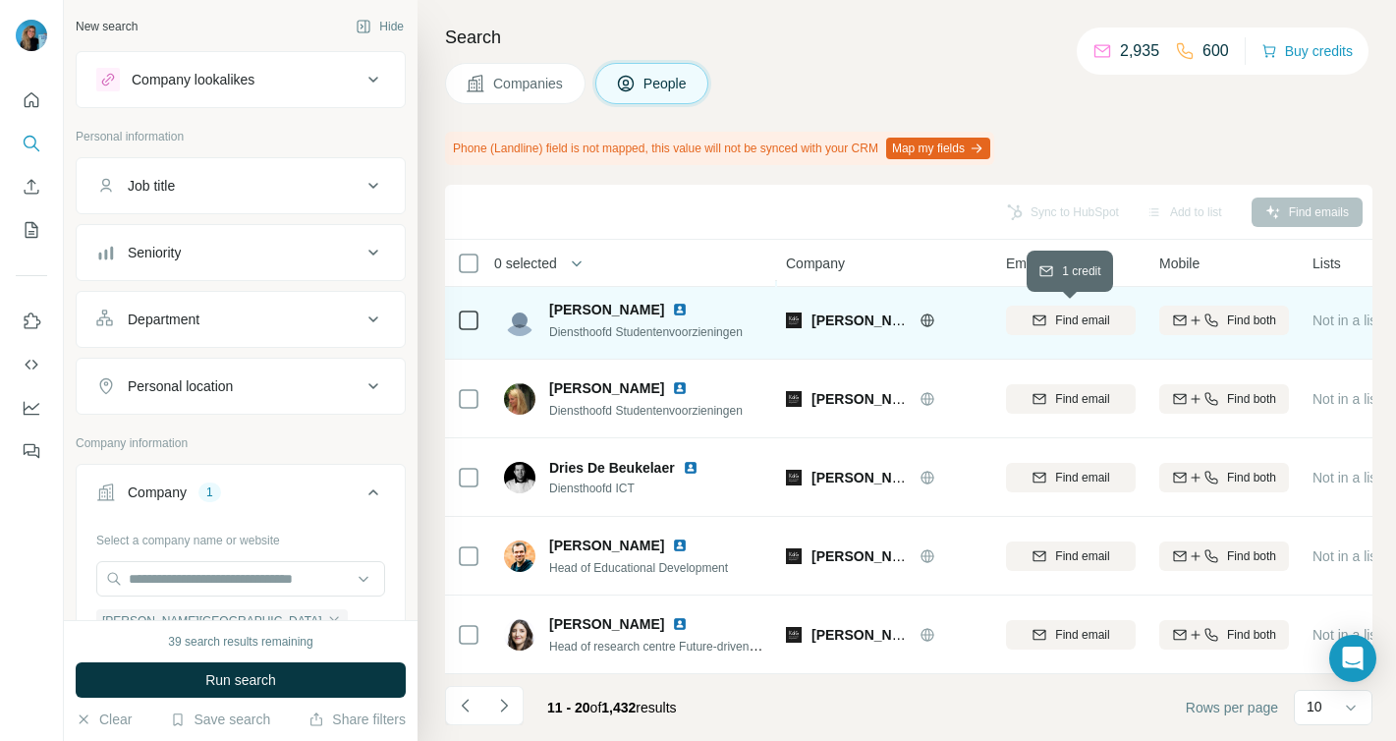
click at [1079, 320] on span "Find email" at bounding box center [1082, 320] width 54 height 18
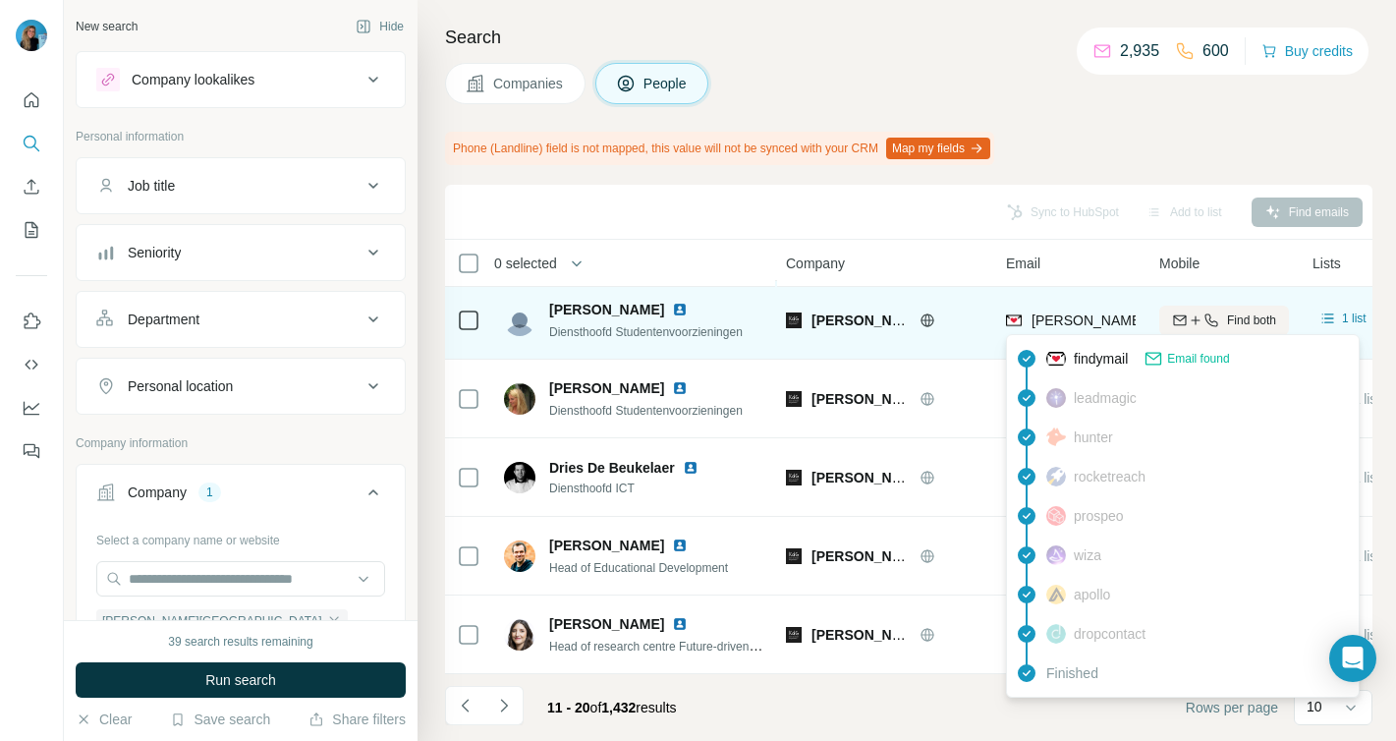
click at [1065, 320] on span "[PERSON_NAME][EMAIL_ADDRESS][DOMAIN_NAME]" at bounding box center [1204, 320] width 346 height 16
copy tr "[PERSON_NAME][EMAIL_ADDRESS][DOMAIN_NAME]"
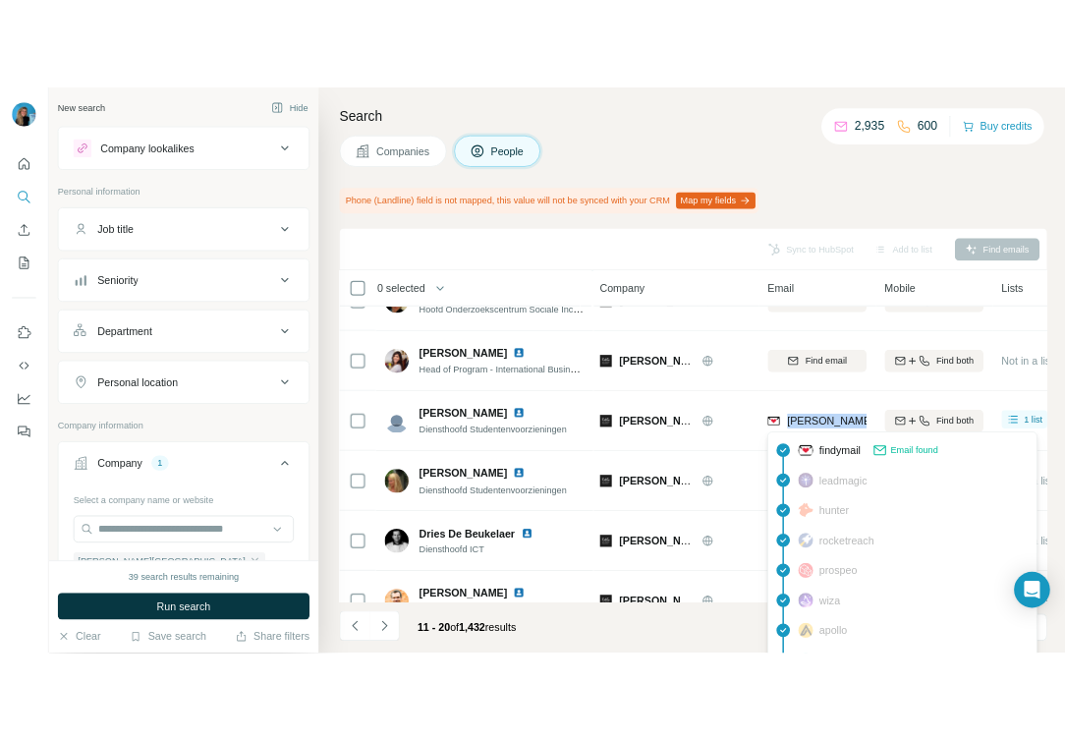
scroll to position [267, 1]
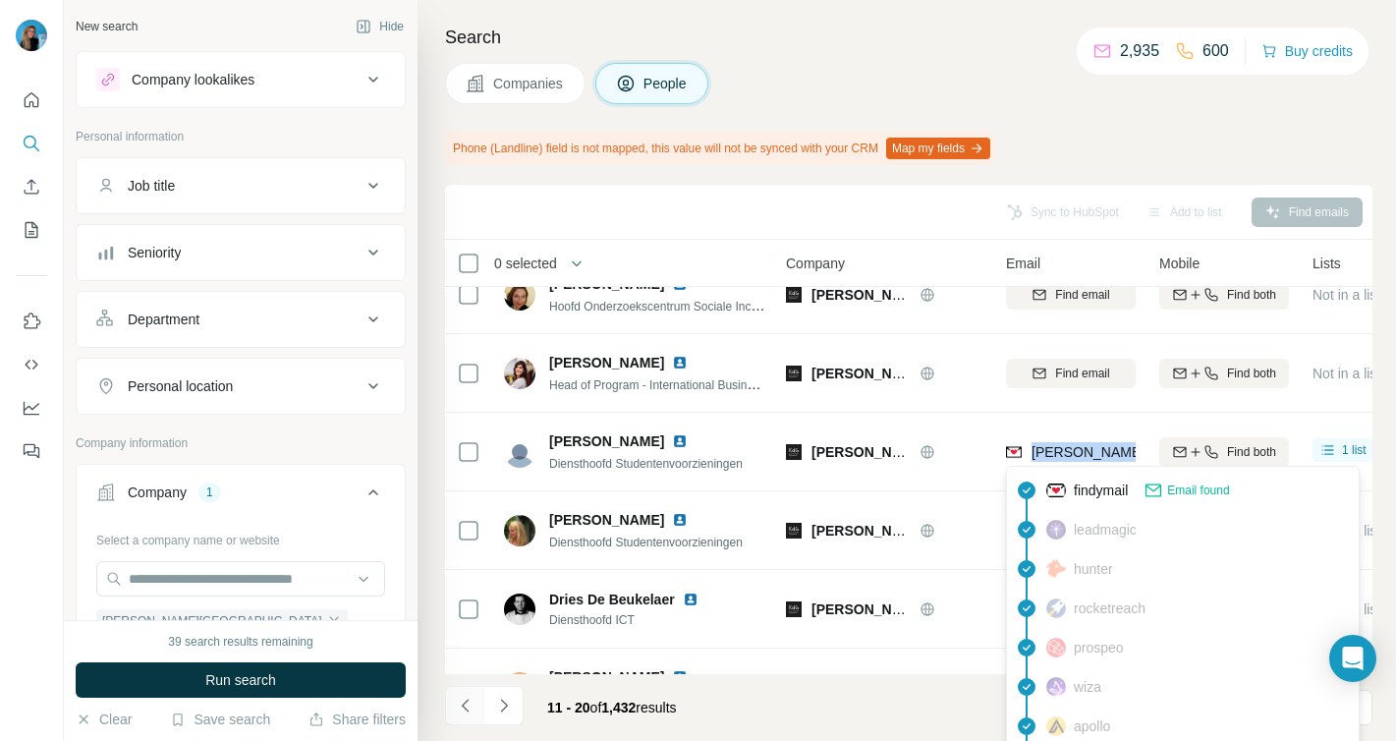
click at [464, 706] on icon "Navigate to previous page" at bounding box center [466, 705] width 20 height 20
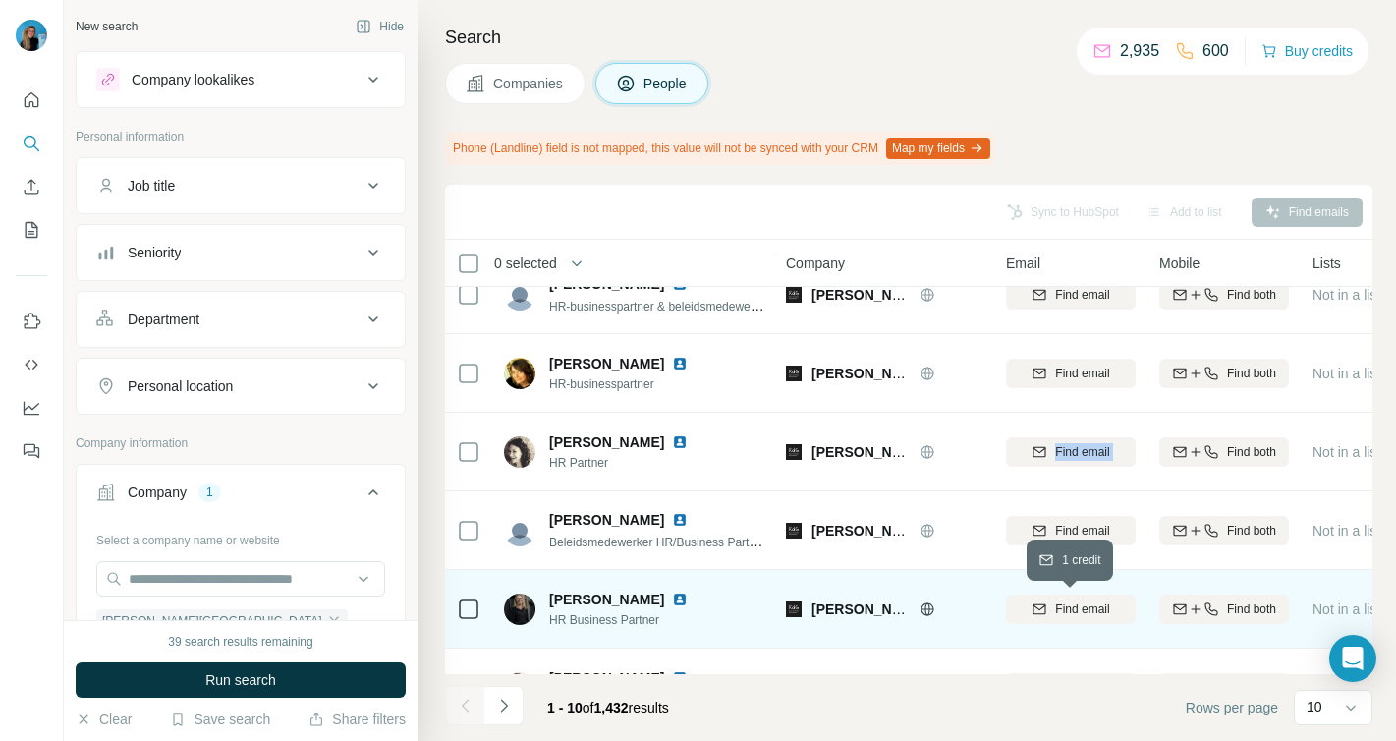
click at [1093, 600] on span "Find email" at bounding box center [1082, 609] width 54 height 18
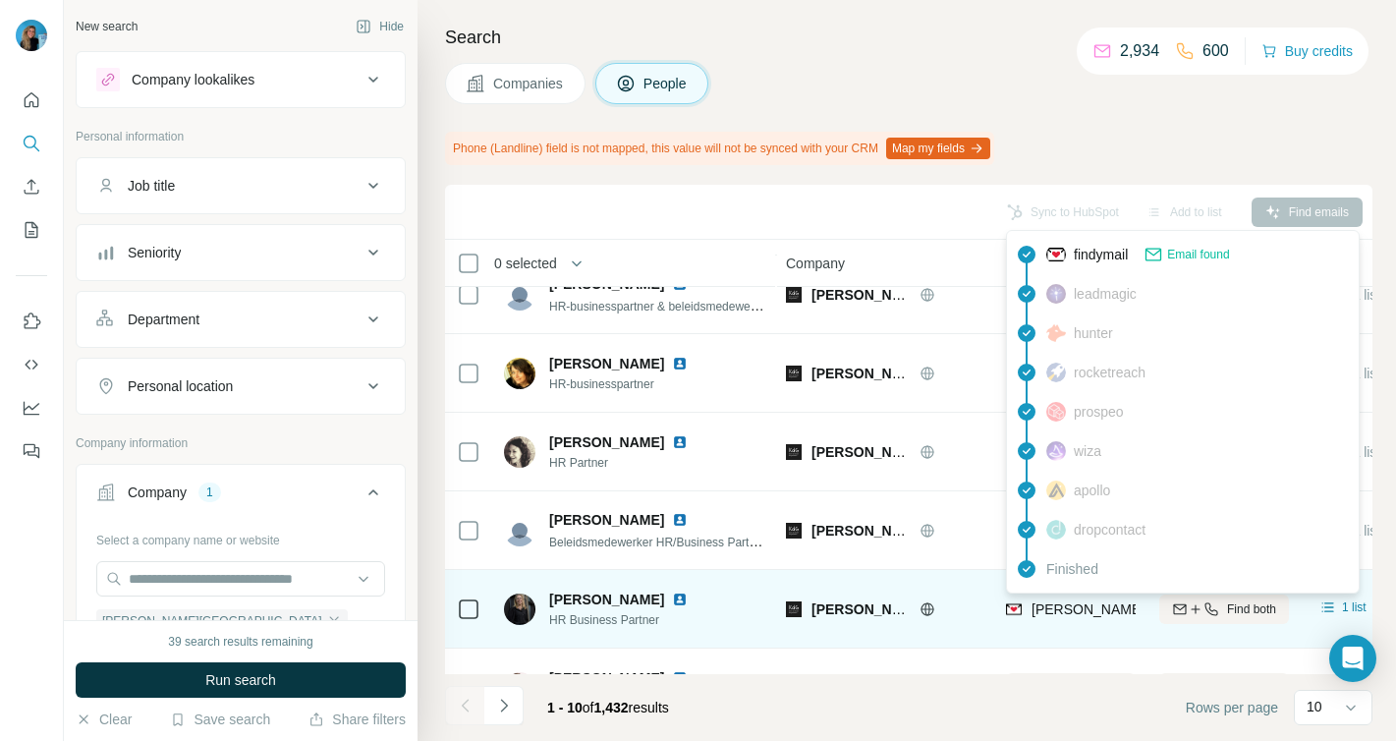
click at [1079, 609] on span "[PERSON_NAME][EMAIL_ADDRESS][PERSON_NAME][DOMAIN_NAME]" at bounding box center [1261, 609] width 460 height 16
copy tr "[PERSON_NAME][EMAIL_ADDRESS][PERSON_NAME][DOMAIN_NAME]"
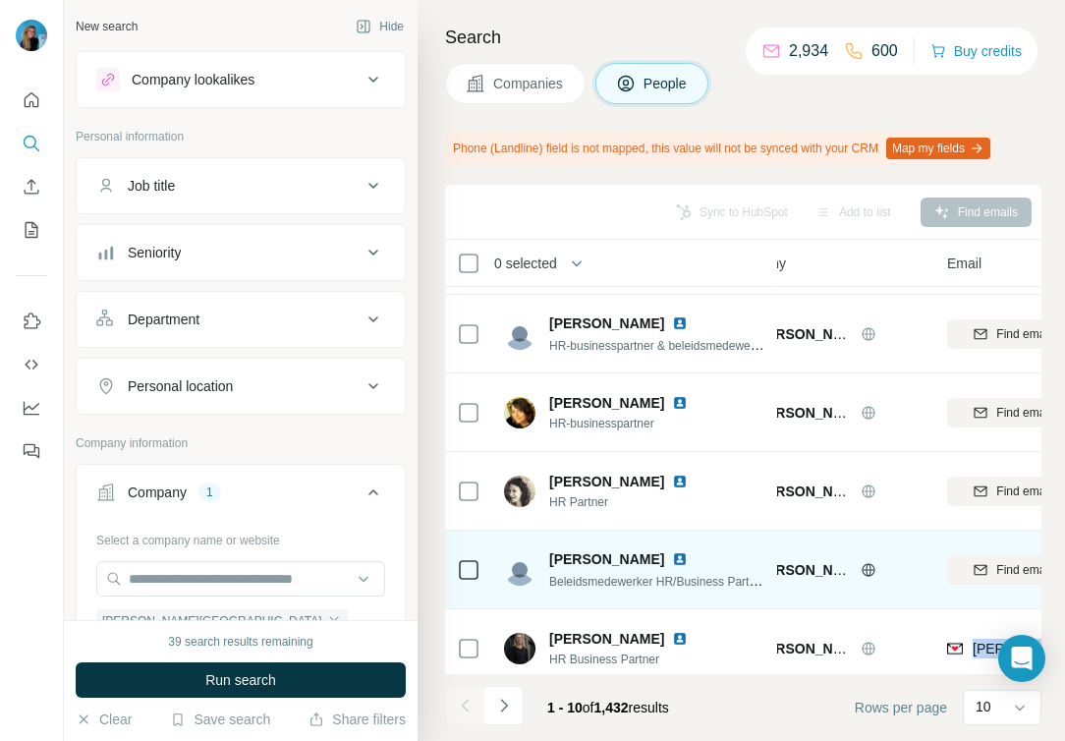
scroll to position [228, 62]
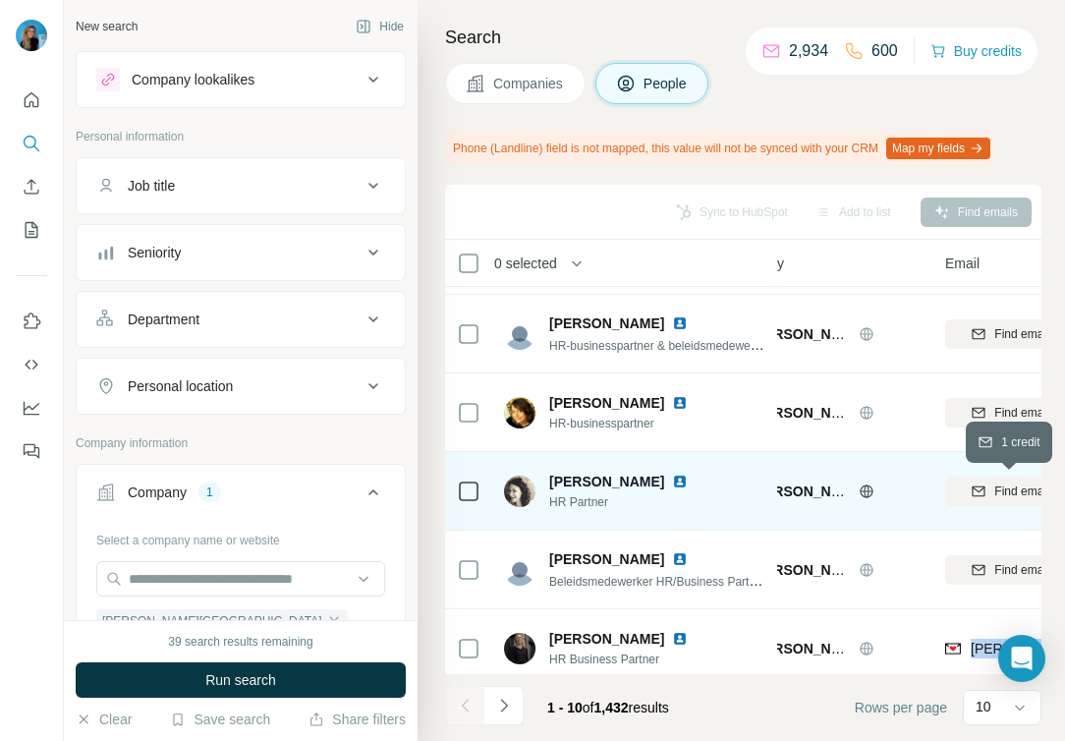
click at [987, 497] on div "Find email" at bounding box center [1010, 491] width 130 height 18
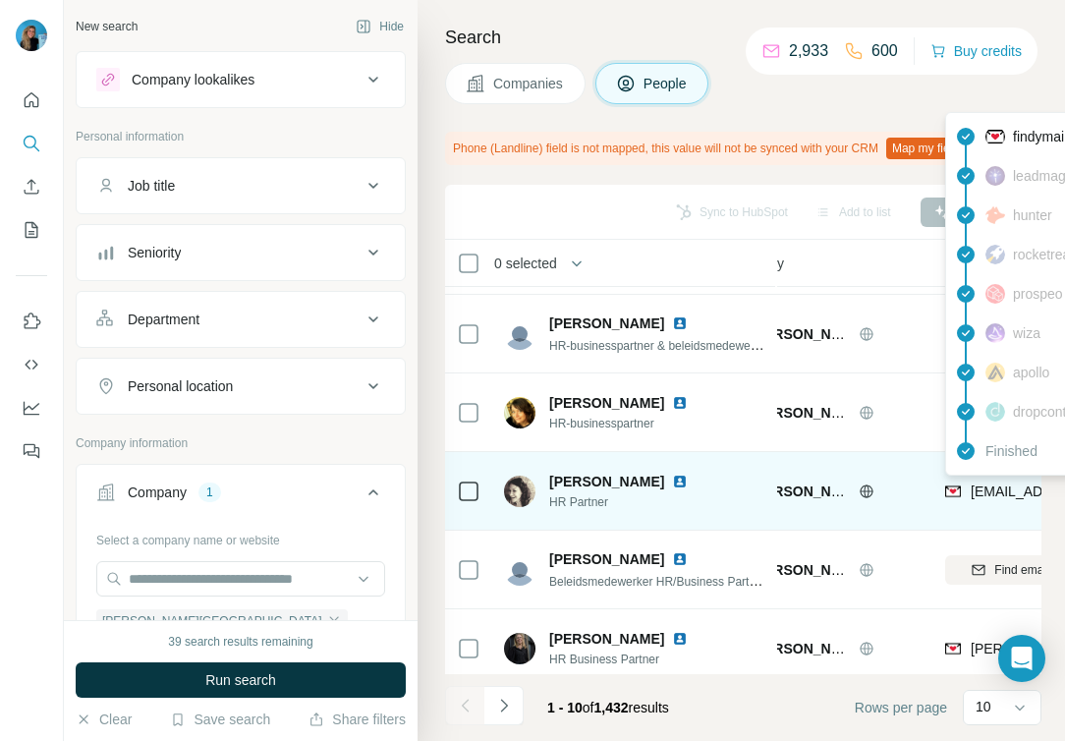
copy tr "[EMAIL_ADDRESS][PERSON_NAME][DOMAIN_NAME]"
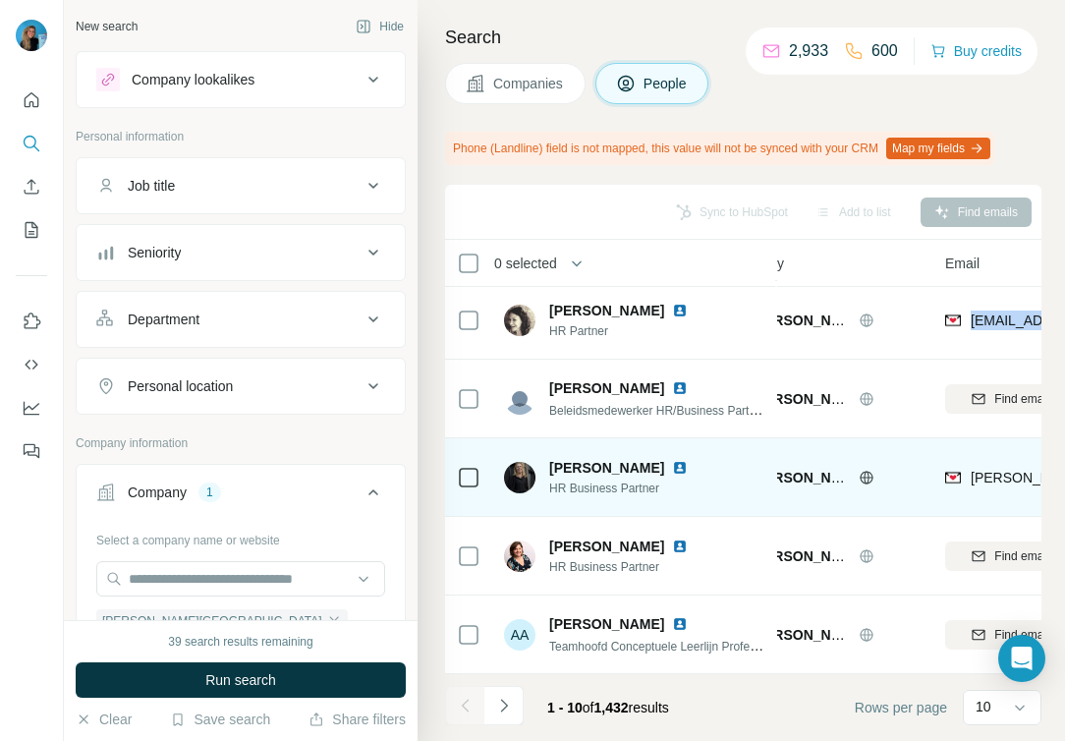
scroll to position [0, 62]
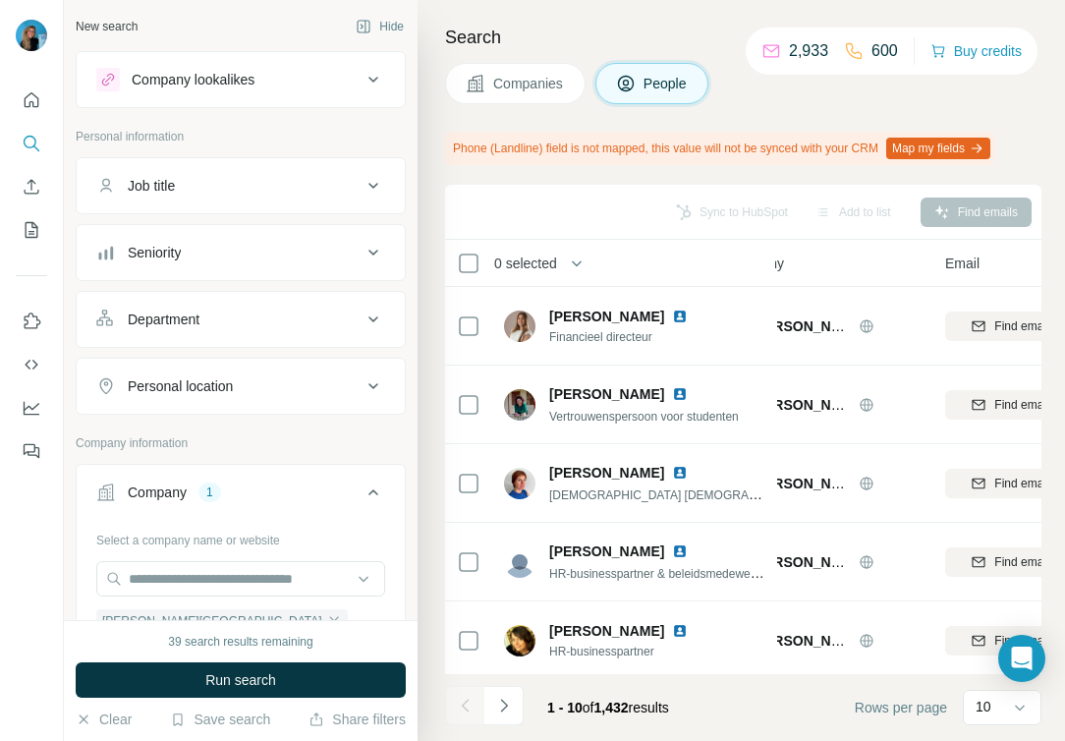
click at [220, 187] on div "Job title" at bounding box center [228, 186] width 265 height 20
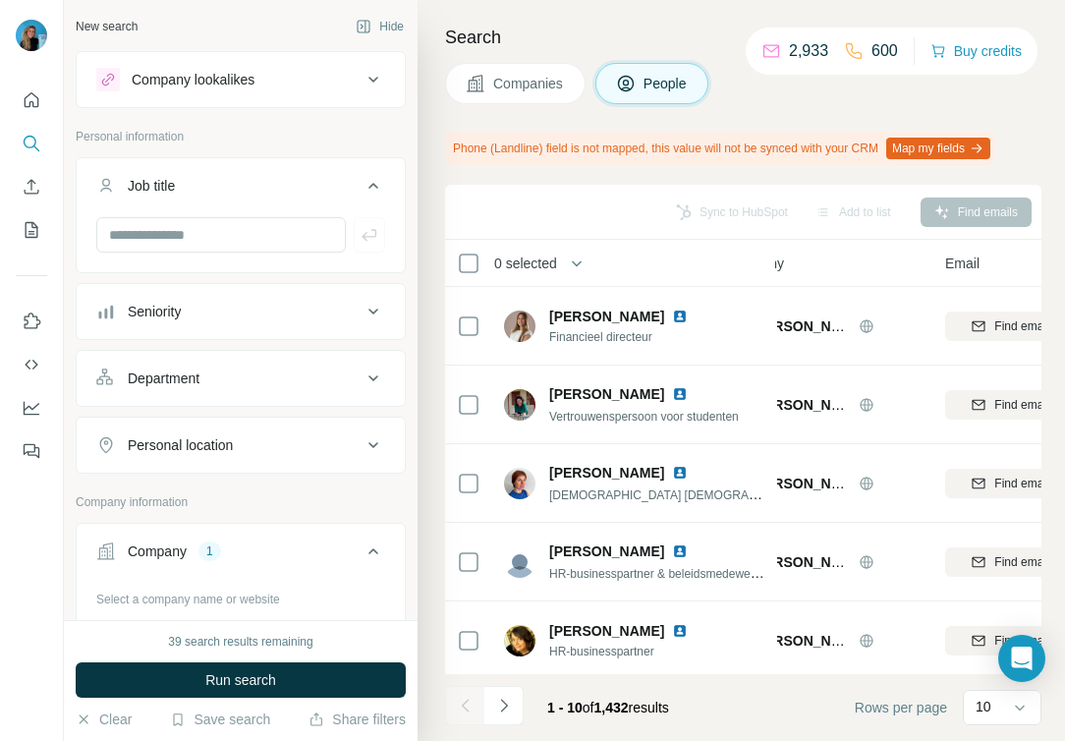
click at [559, 186] on div "Sync to HubSpot Add to list Find emails" at bounding box center [743, 212] width 596 height 55
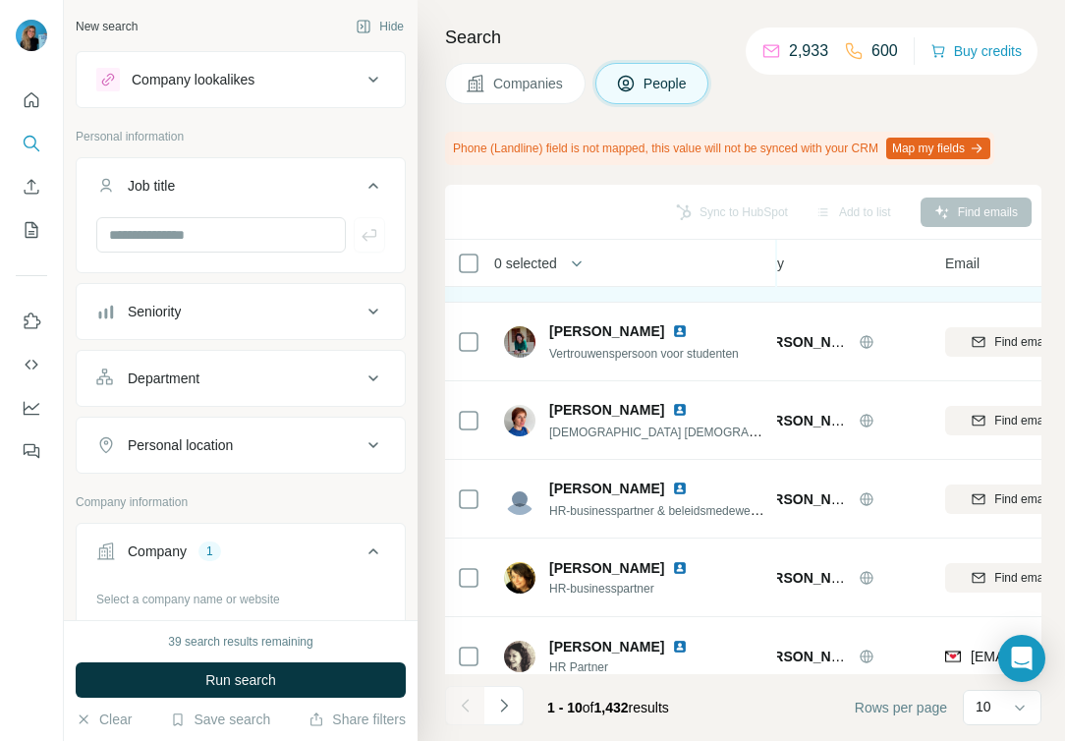
scroll to position [65, 62]
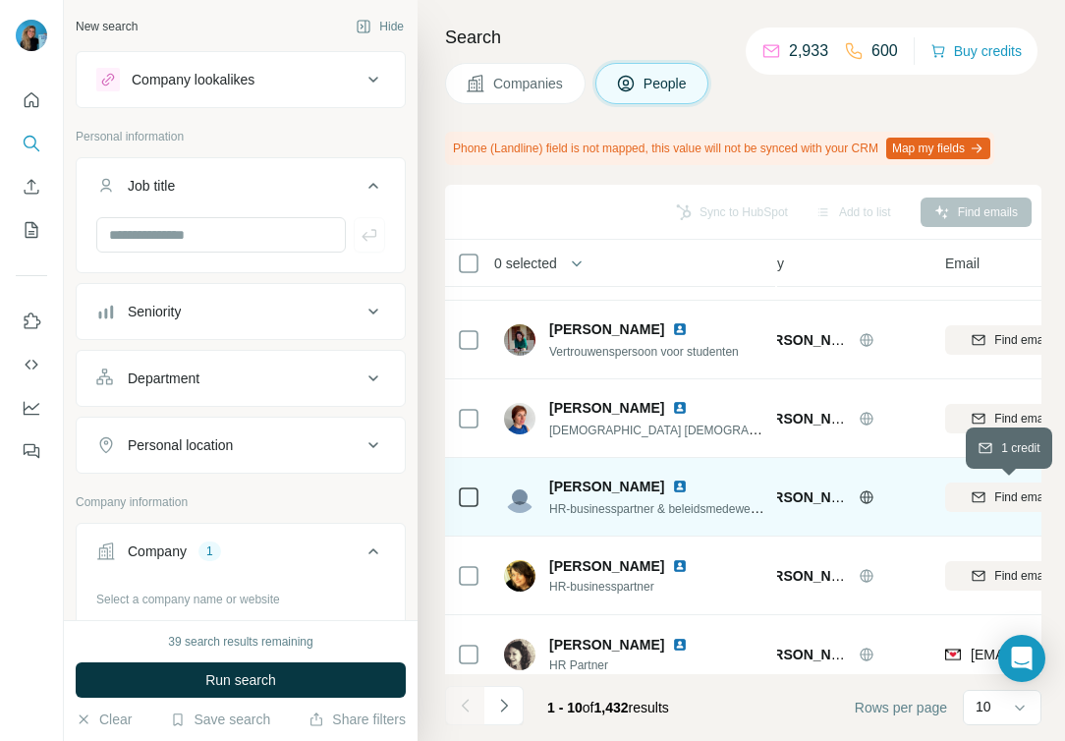
click at [968, 492] on div "Find email" at bounding box center [1010, 497] width 130 height 18
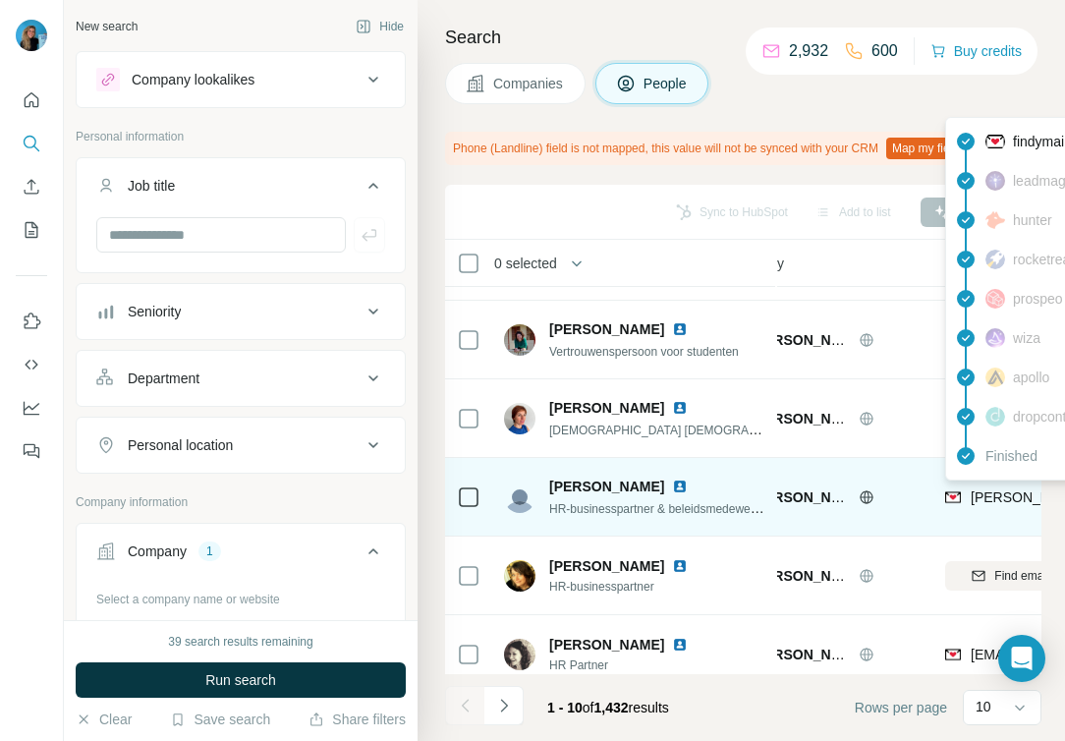
click at [956, 498] on img at bounding box center [953, 497] width 16 height 20
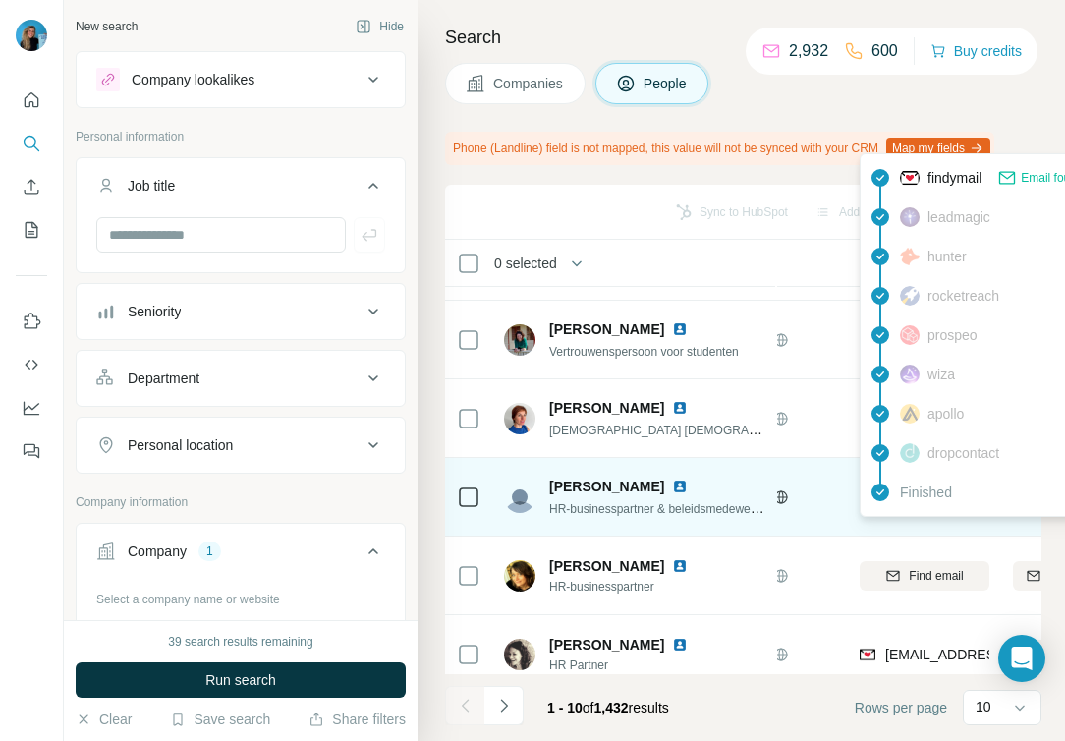
scroll to position [65, 132]
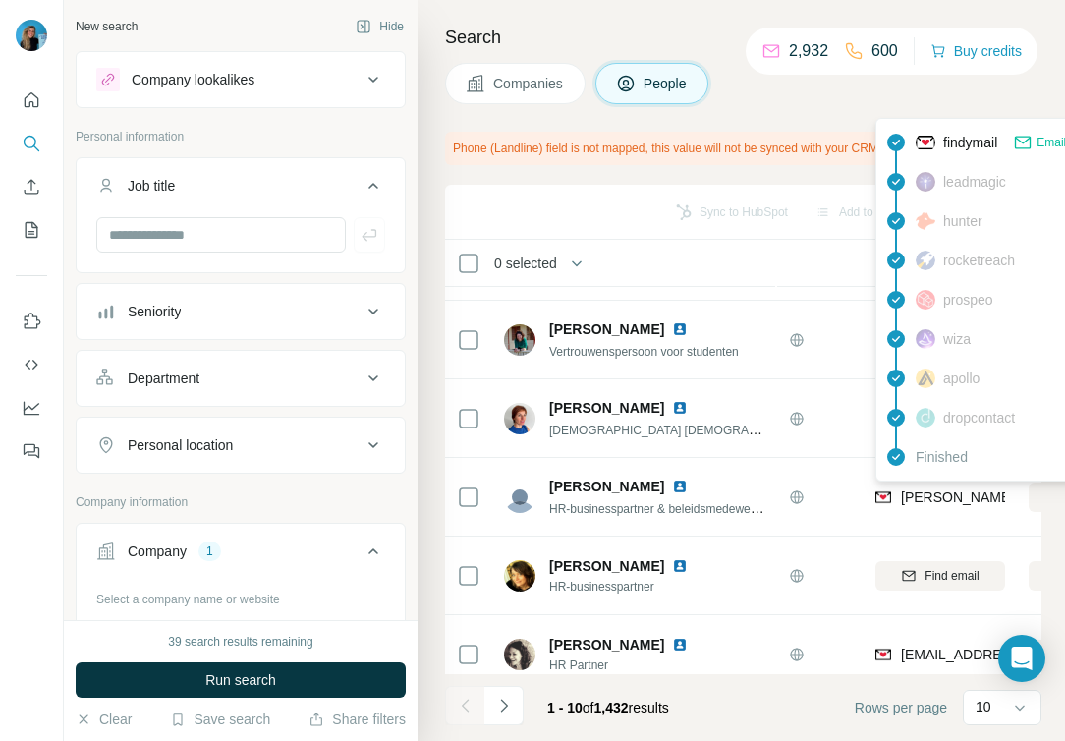
click at [1041, 141] on div "Email found" at bounding box center [1055, 143] width 85 height 20
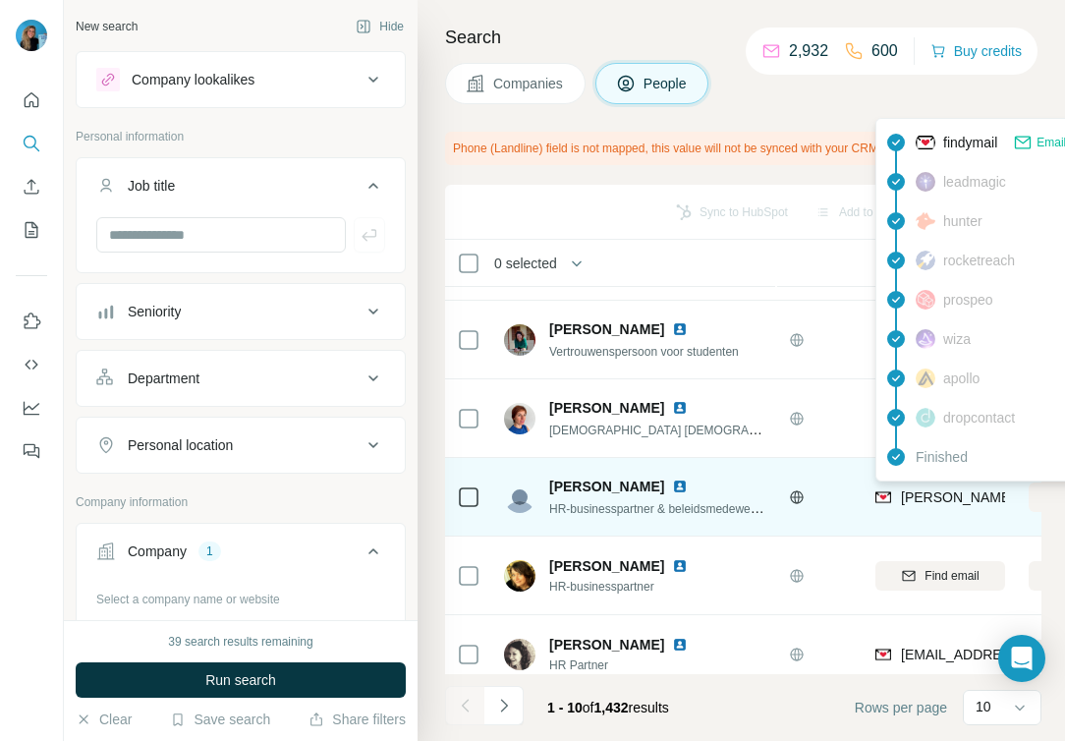
copy tr "[PERSON_NAME][EMAIL_ADDRESS][PERSON_NAME][DOMAIN_NAME]"
